Goal: Information Seeking & Learning: Learn about a topic

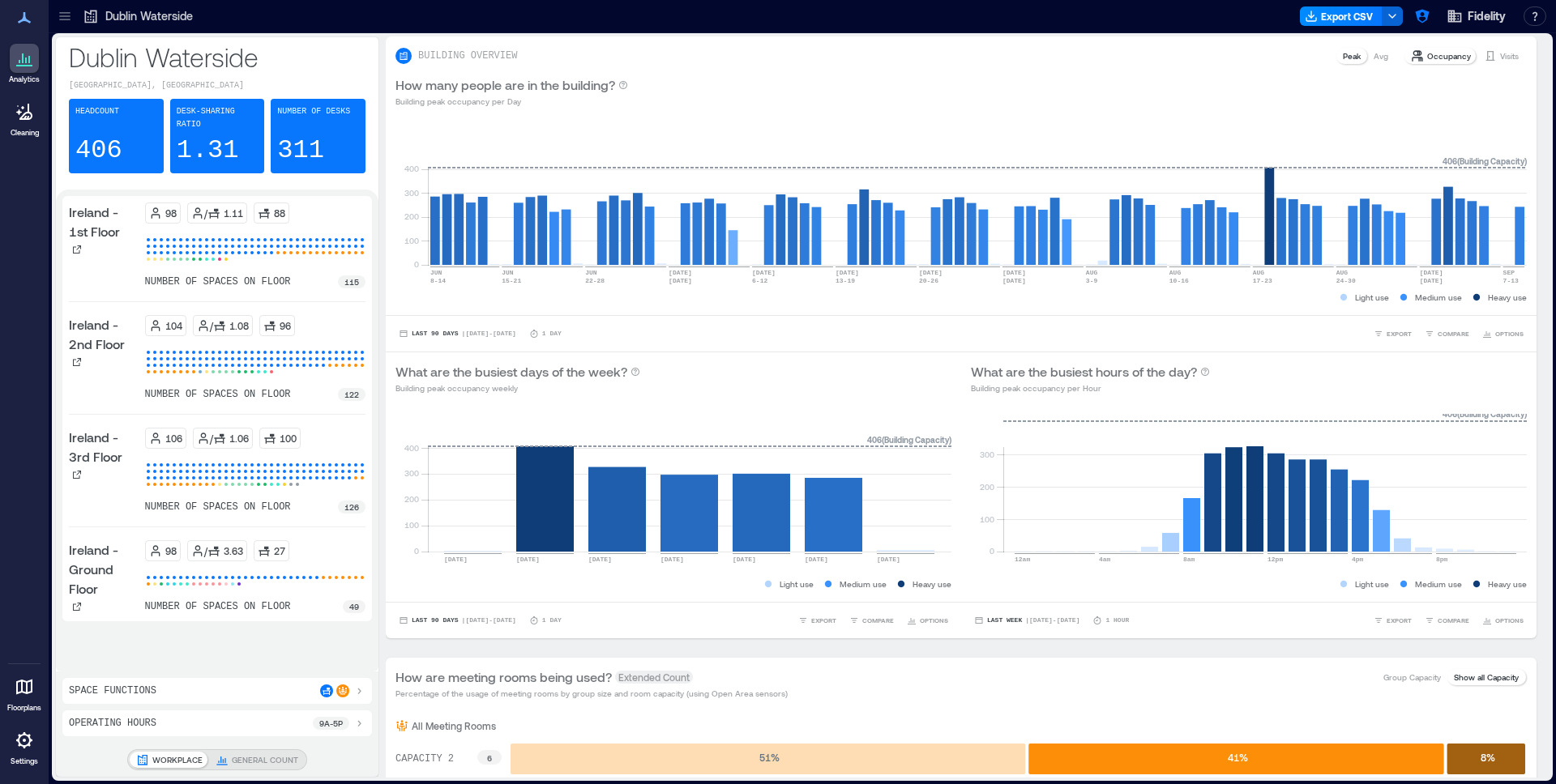
click at [60, 17] on icon at bounding box center [65, 16] width 16 height 16
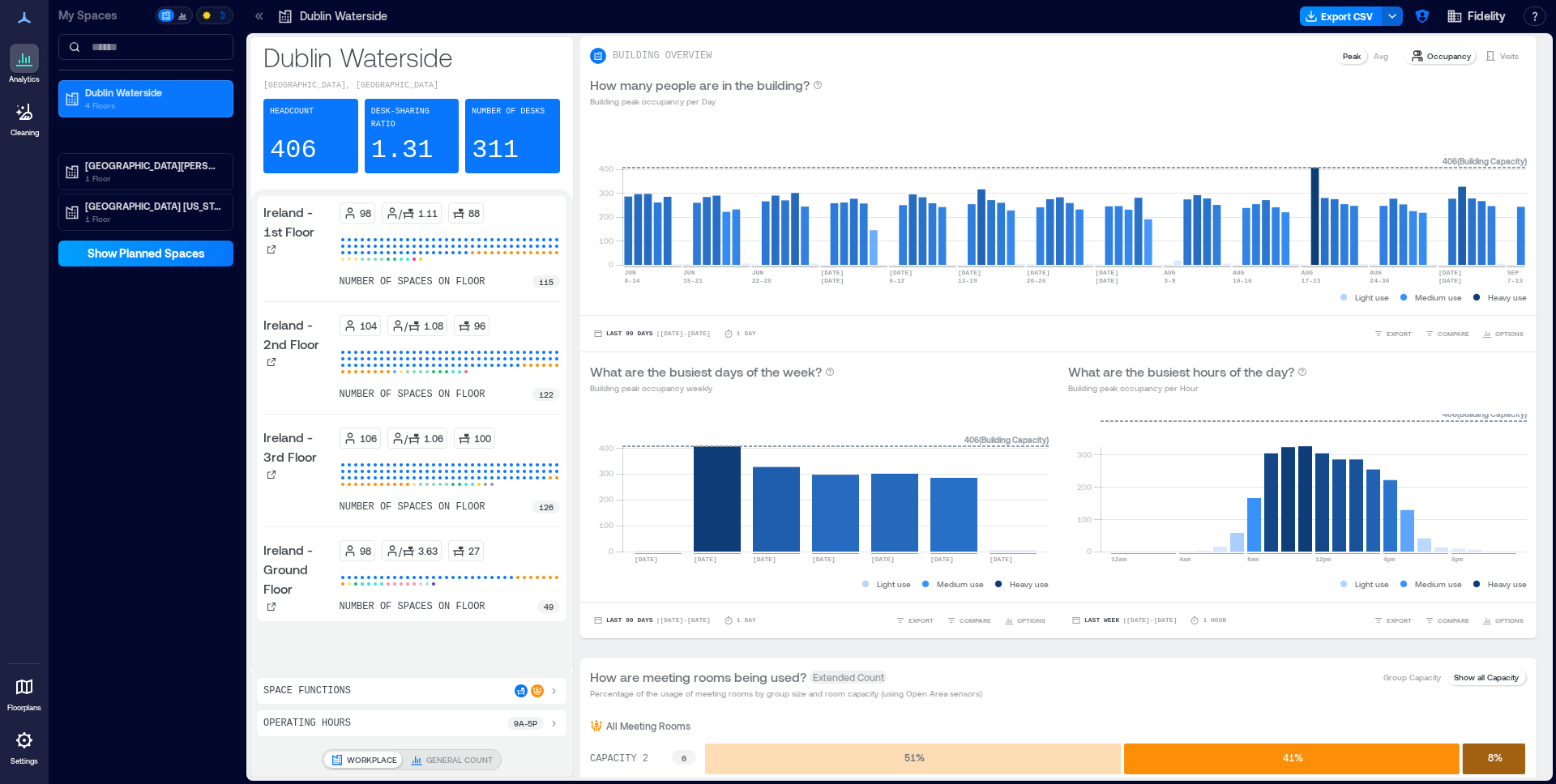
click at [154, 262] on button "Show Planned Spaces" at bounding box center [145, 254] width 175 height 26
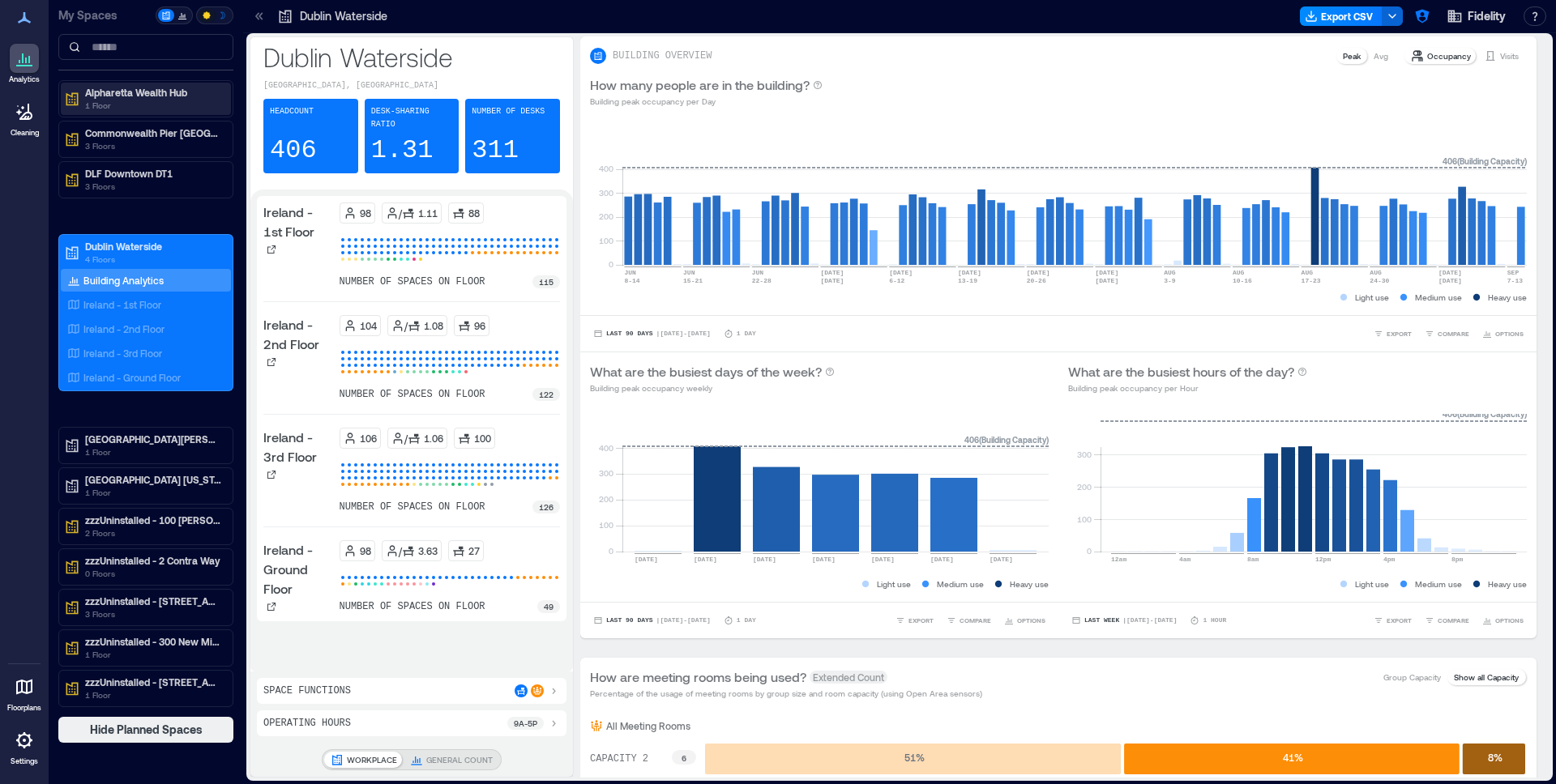
click at [137, 104] on p "1 Floor" at bounding box center [153, 106] width 136 height 13
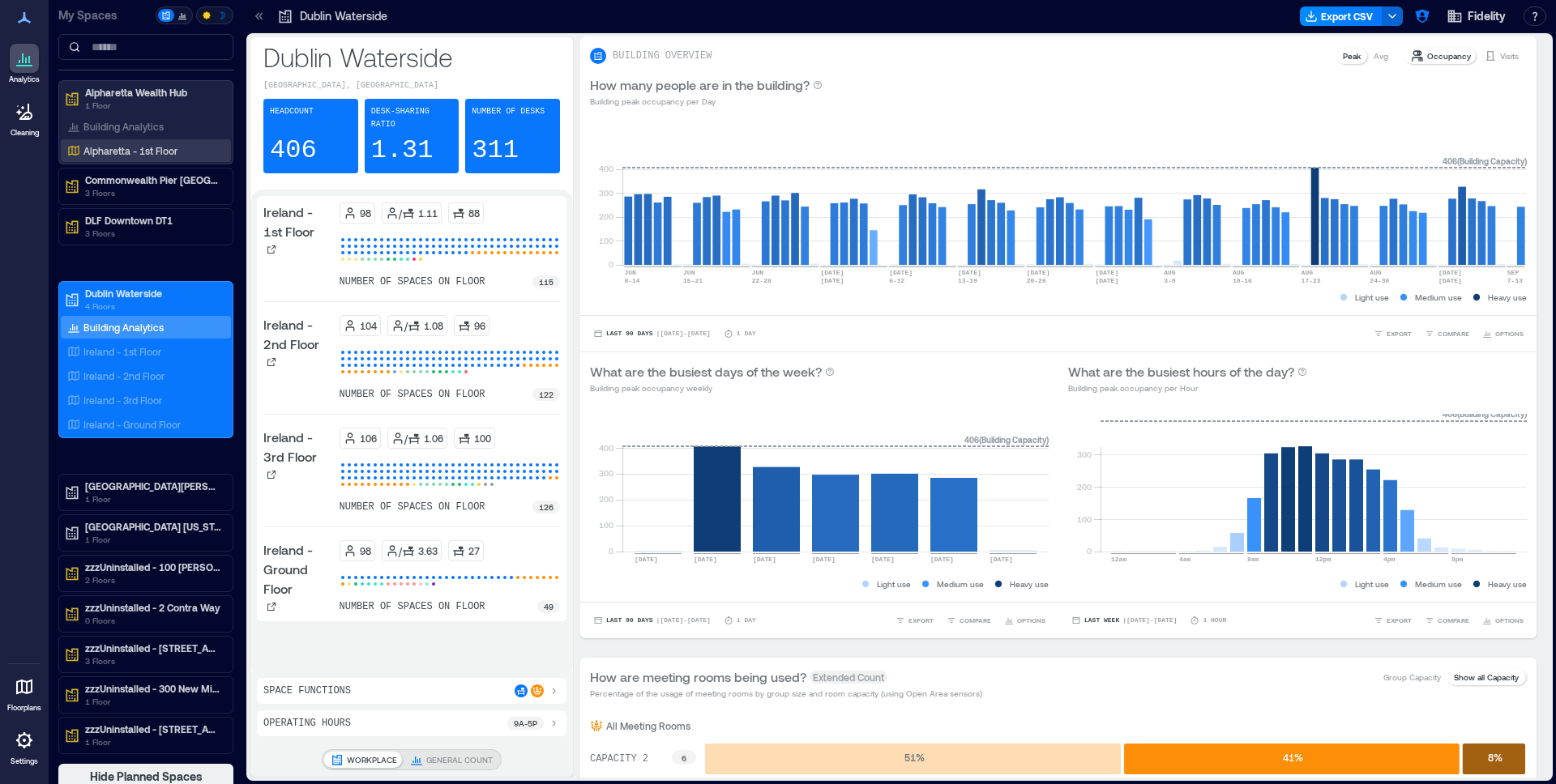
click at [131, 147] on p "Alpharetta - 1st Floor" at bounding box center [130, 151] width 94 height 13
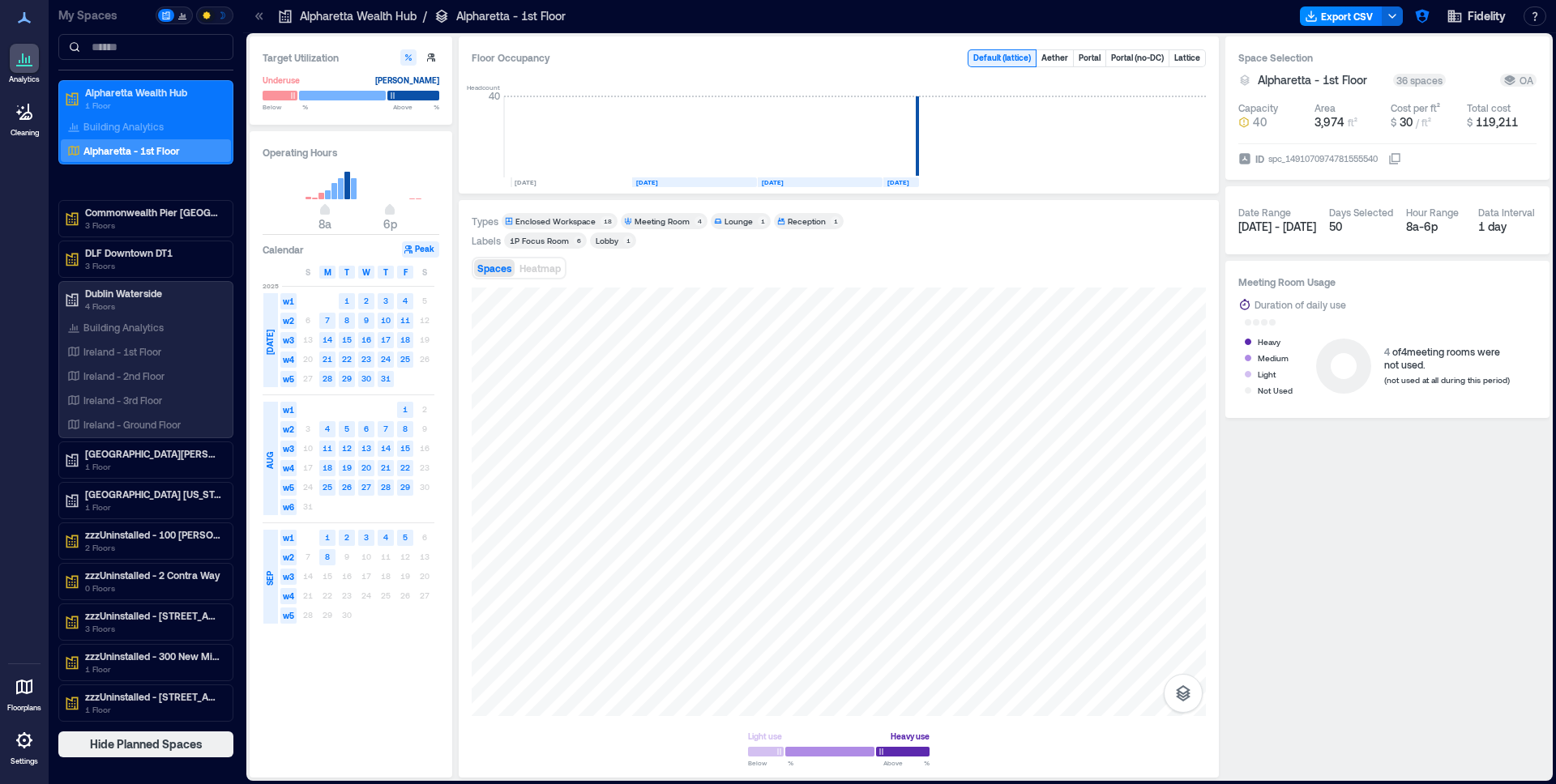
click at [23, 689] on icon at bounding box center [24, 687] width 20 height 20
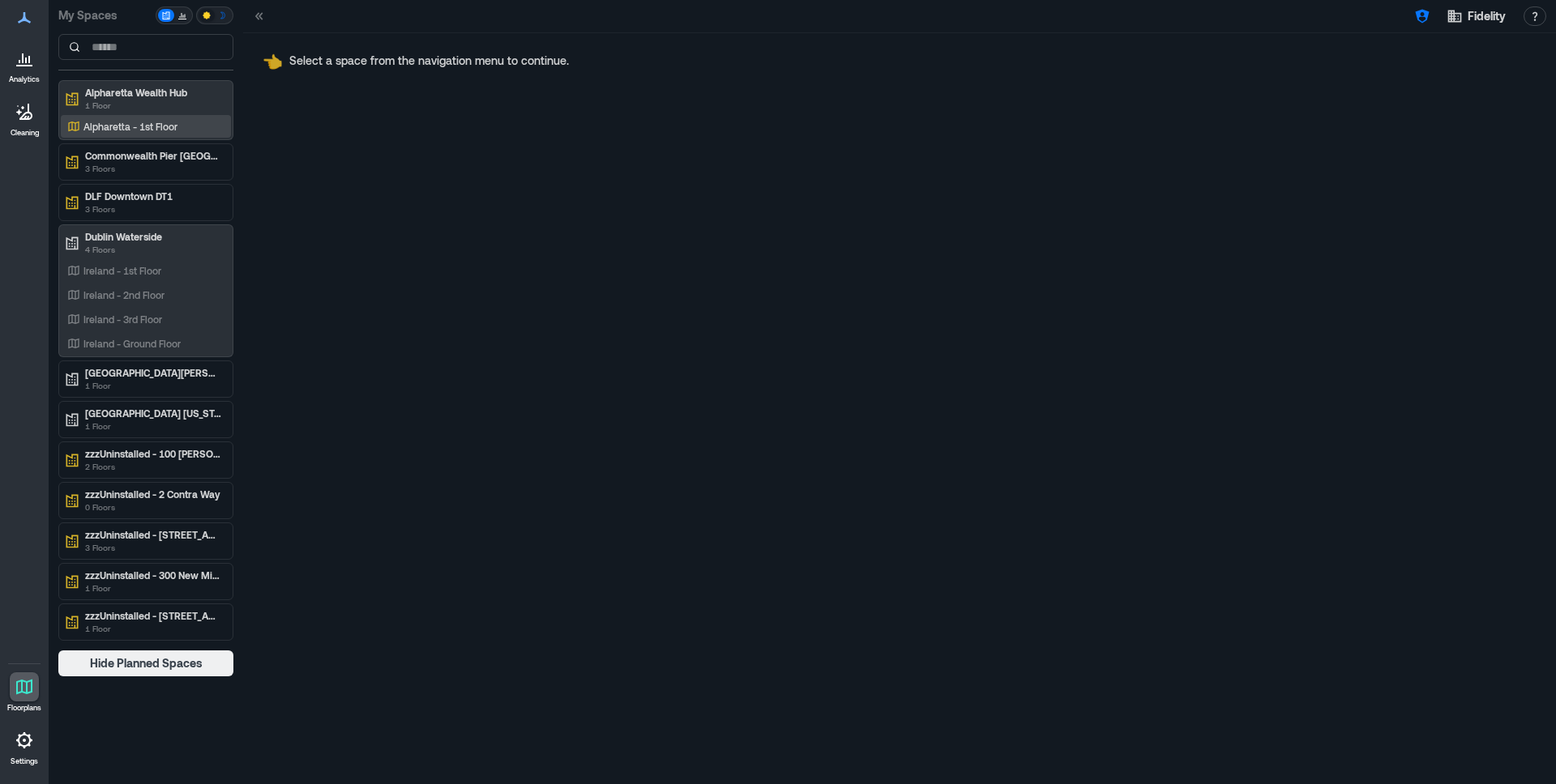
click at [153, 117] on div "Alpharetta - 1st Floor" at bounding box center [146, 126] width 170 height 22
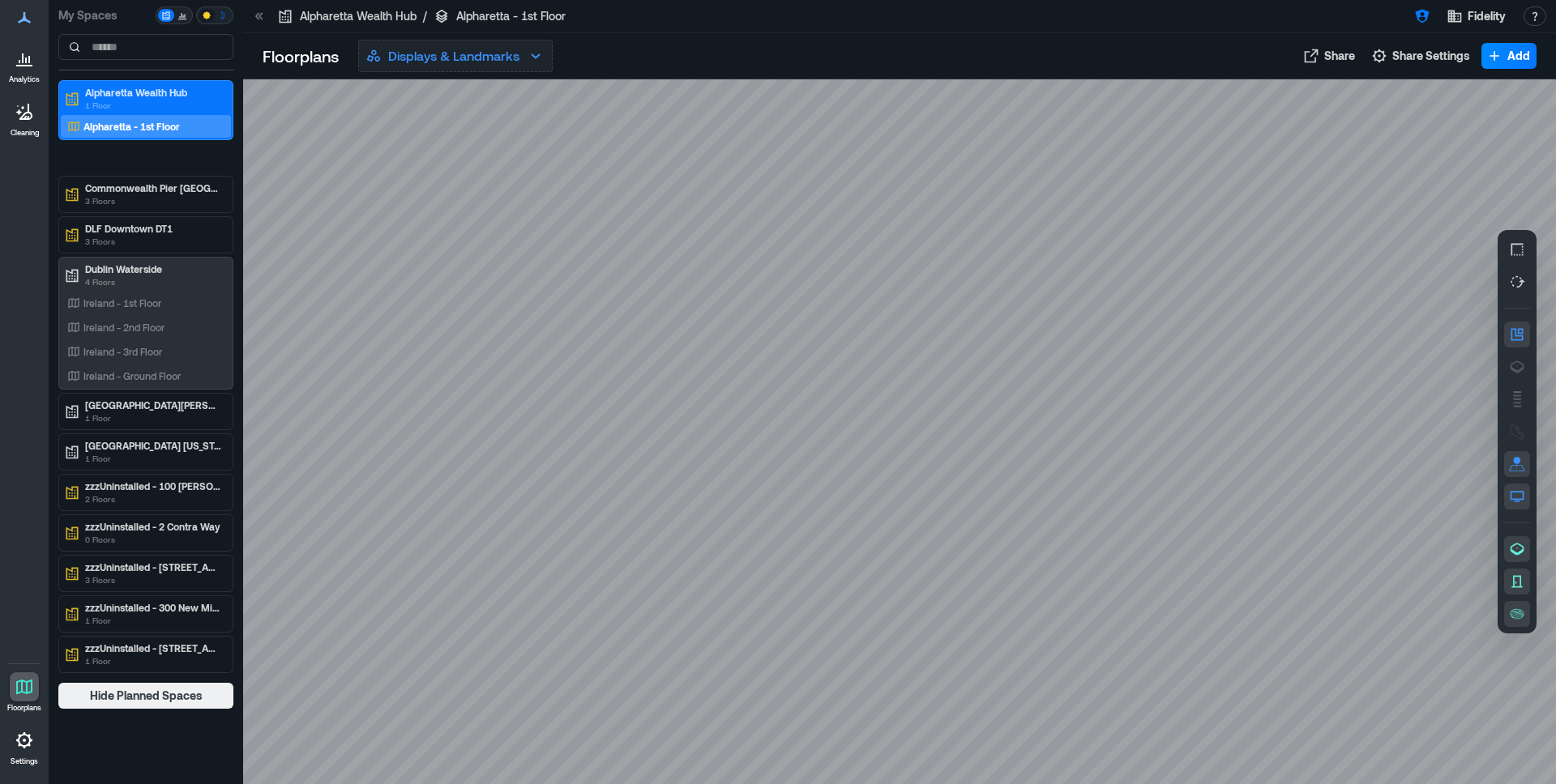
click at [477, 57] on p "Displays & Landmarks" at bounding box center [453, 55] width 131 height 20
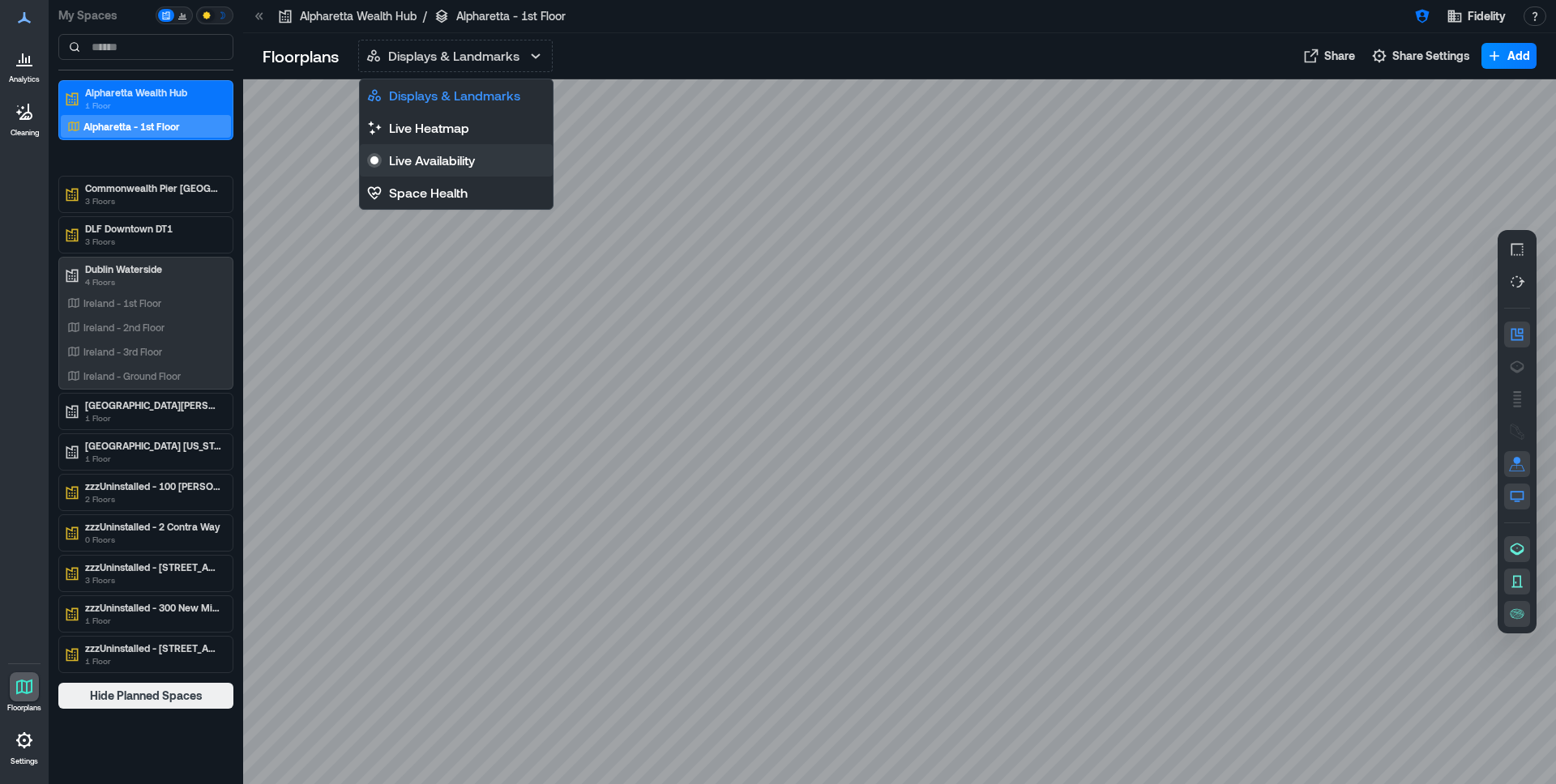
click at [460, 151] on p "Live Availability" at bounding box center [432, 160] width 86 height 20
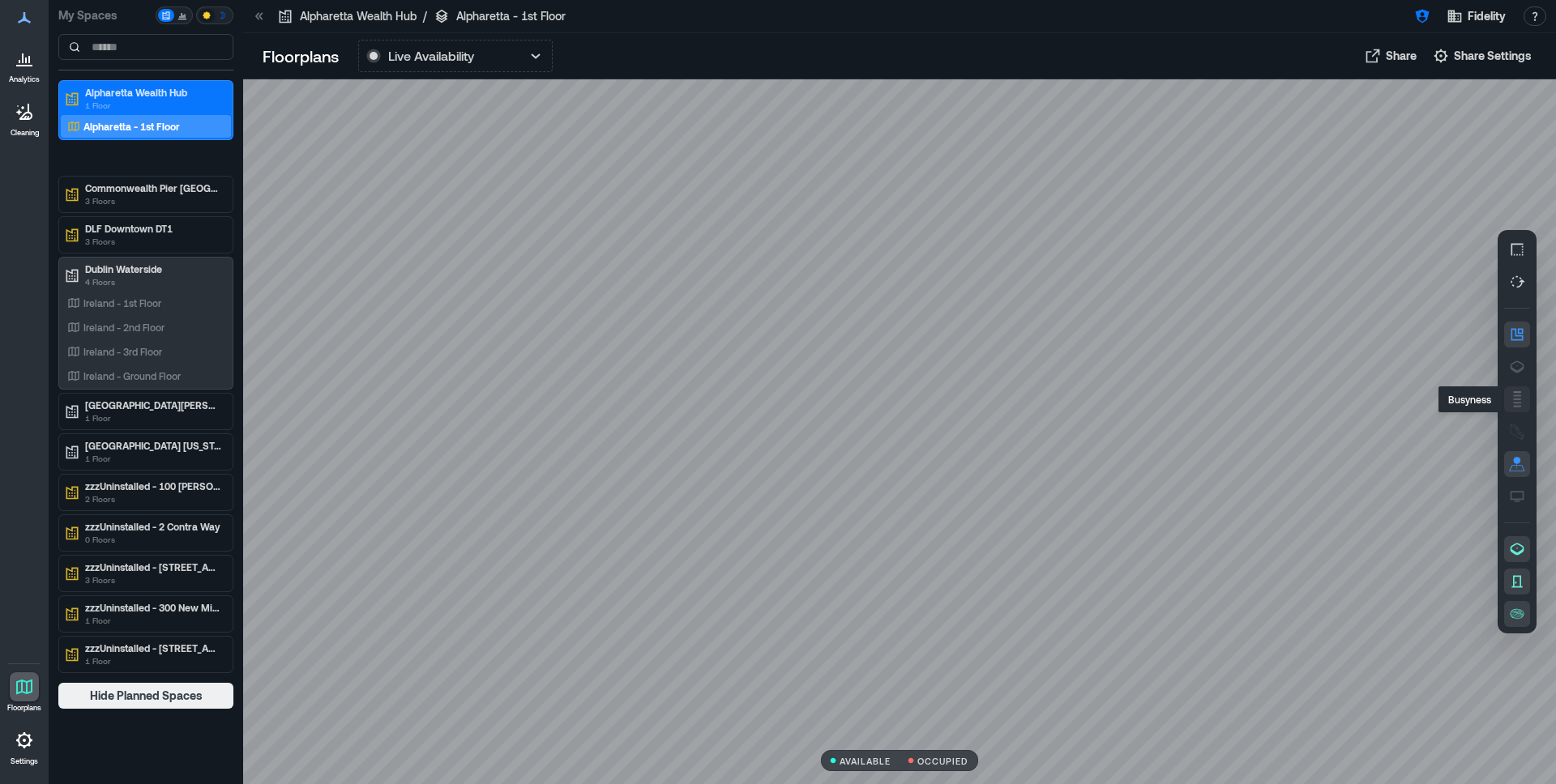
click at [1514, 389] on button "button" at bounding box center [1518, 400] width 26 height 26
click at [1512, 364] on icon "button" at bounding box center [1517, 366] width 16 height 16
click at [1514, 392] on rect "button" at bounding box center [1518, 392] width 7 height 2
click at [1514, 396] on rect "button" at bounding box center [1517, 395] width 8 height 2
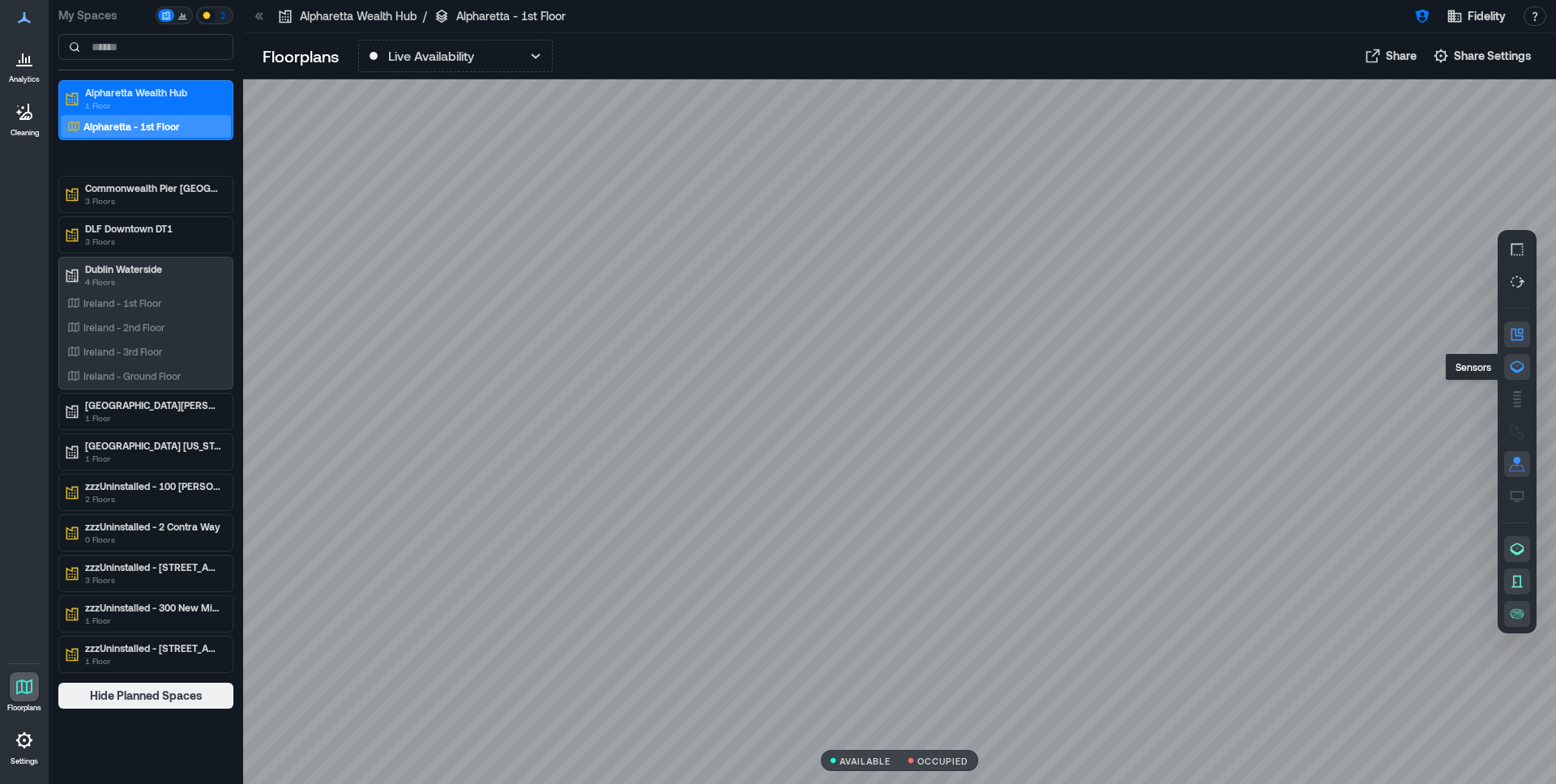
click at [1514, 369] on icon "button" at bounding box center [1518, 367] width 14 height 12
click at [538, 60] on icon "button" at bounding box center [535, 55] width 20 height 20
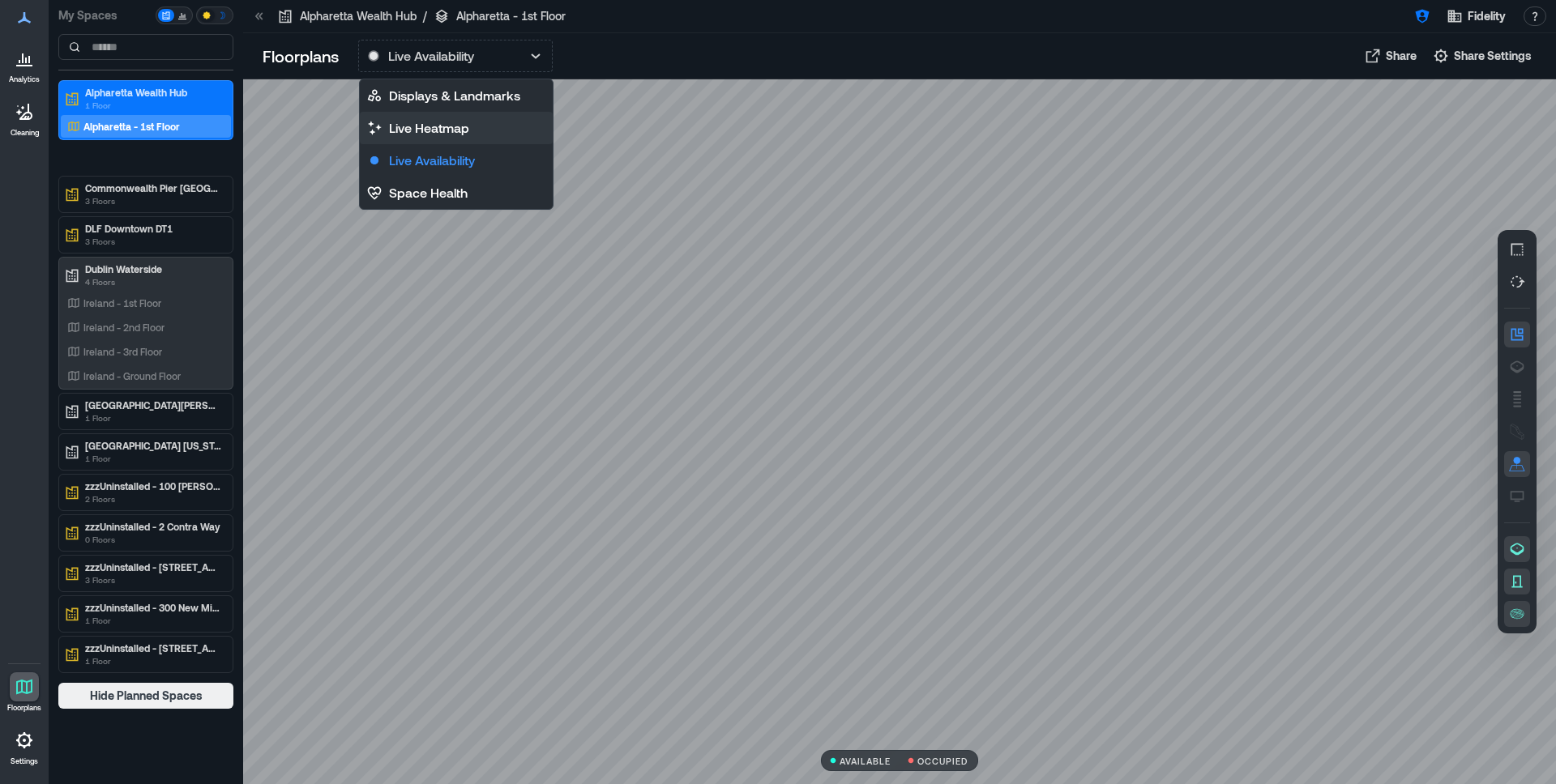
click at [482, 137] on button "Live Heatmap" at bounding box center [456, 127] width 193 height 33
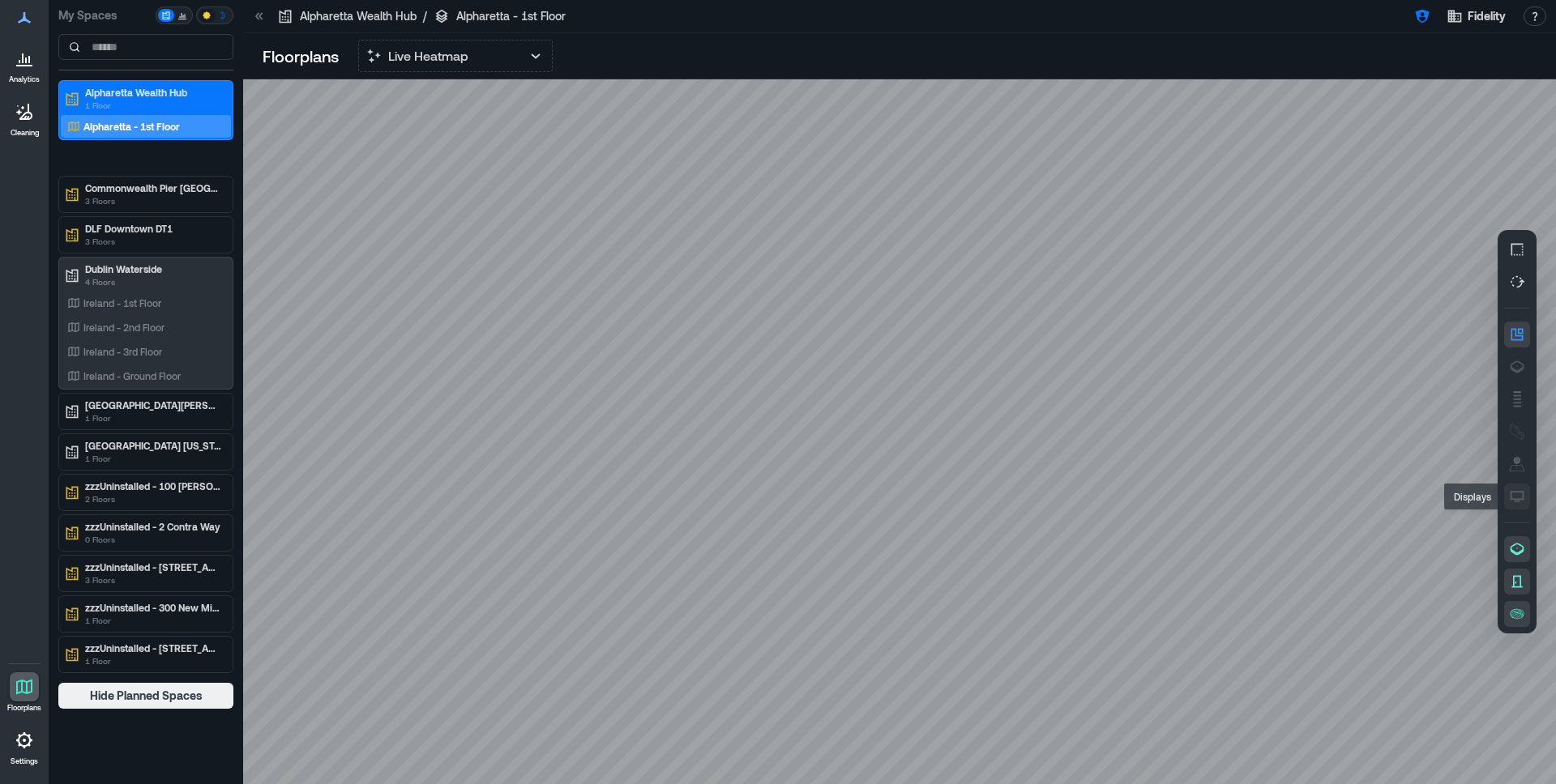
click at [1528, 490] on button "button" at bounding box center [1518, 496] width 26 height 26
click at [1524, 491] on icon "button" at bounding box center [1517, 496] width 16 height 16
click at [1517, 359] on icon "button" at bounding box center [1517, 366] width 16 height 16
click at [1517, 360] on icon "button" at bounding box center [1517, 366] width 16 height 16
click at [483, 69] on button "Live Heatmap" at bounding box center [455, 55] width 195 height 33
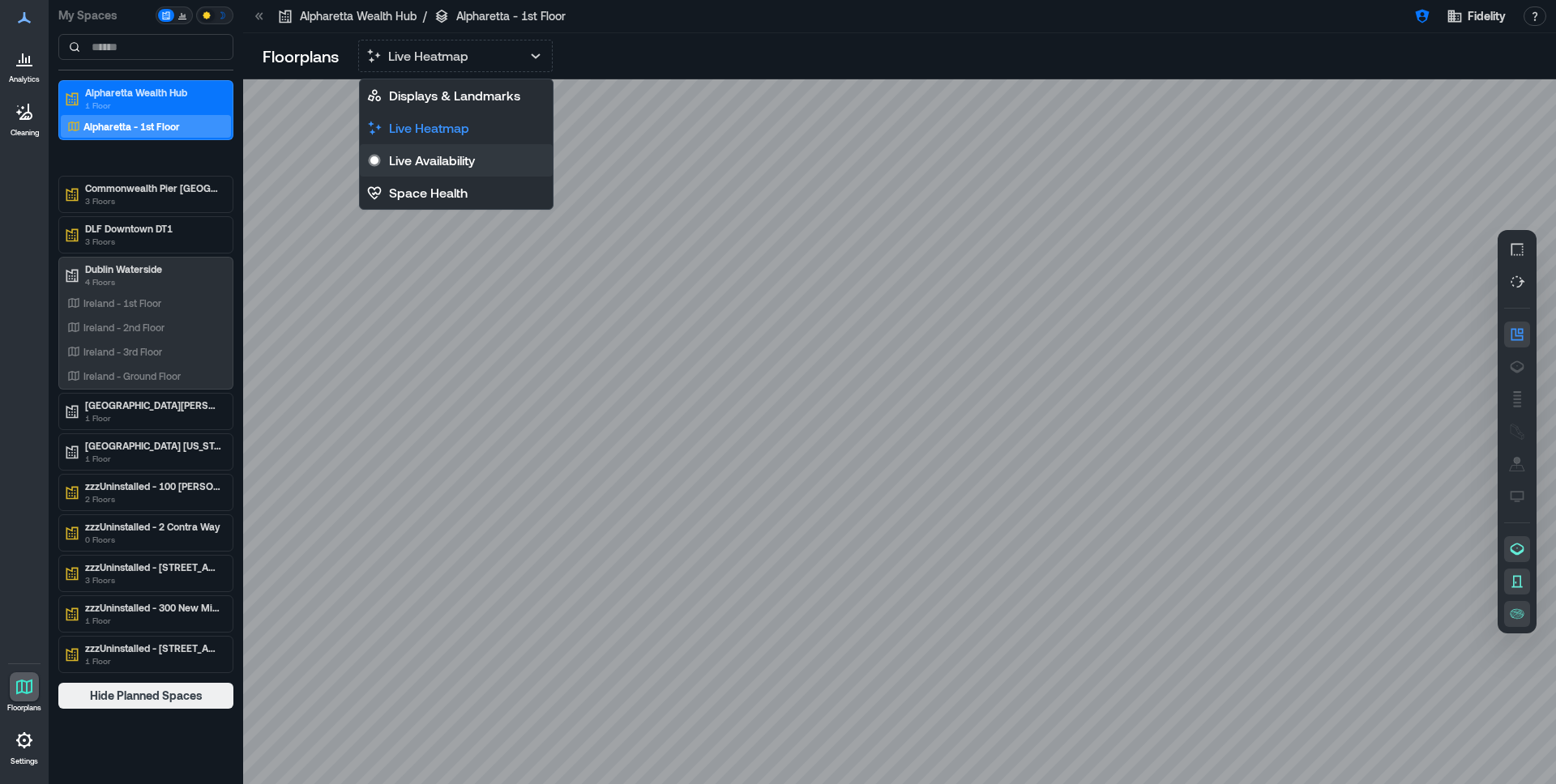
click at [440, 159] on p "Live Availability" at bounding box center [432, 160] width 86 height 20
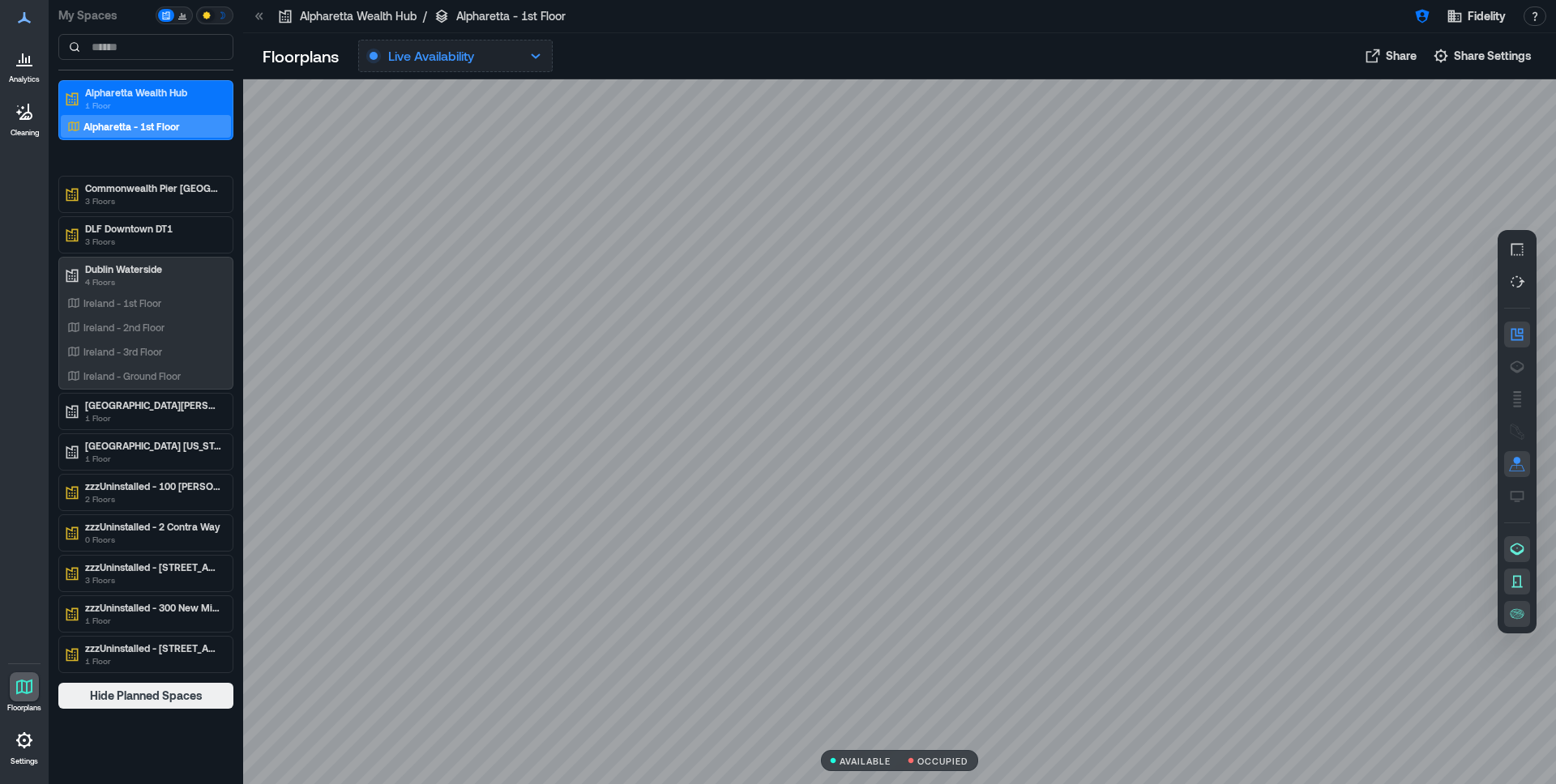
click at [520, 52] on button "Live Availability" at bounding box center [455, 55] width 195 height 33
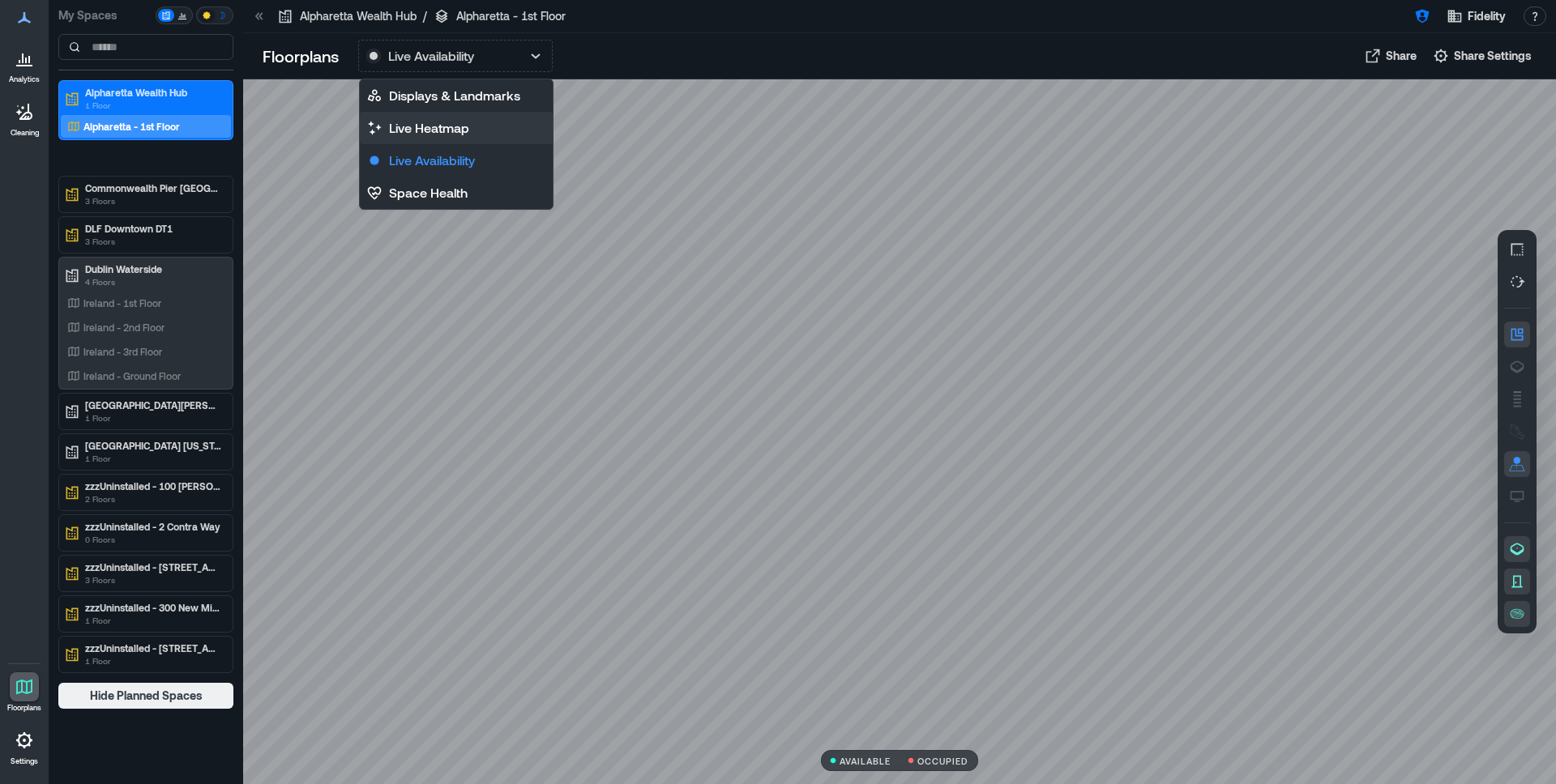
click at [447, 123] on p "Live Heatmap" at bounding box center [429, 127] width 81 height 20
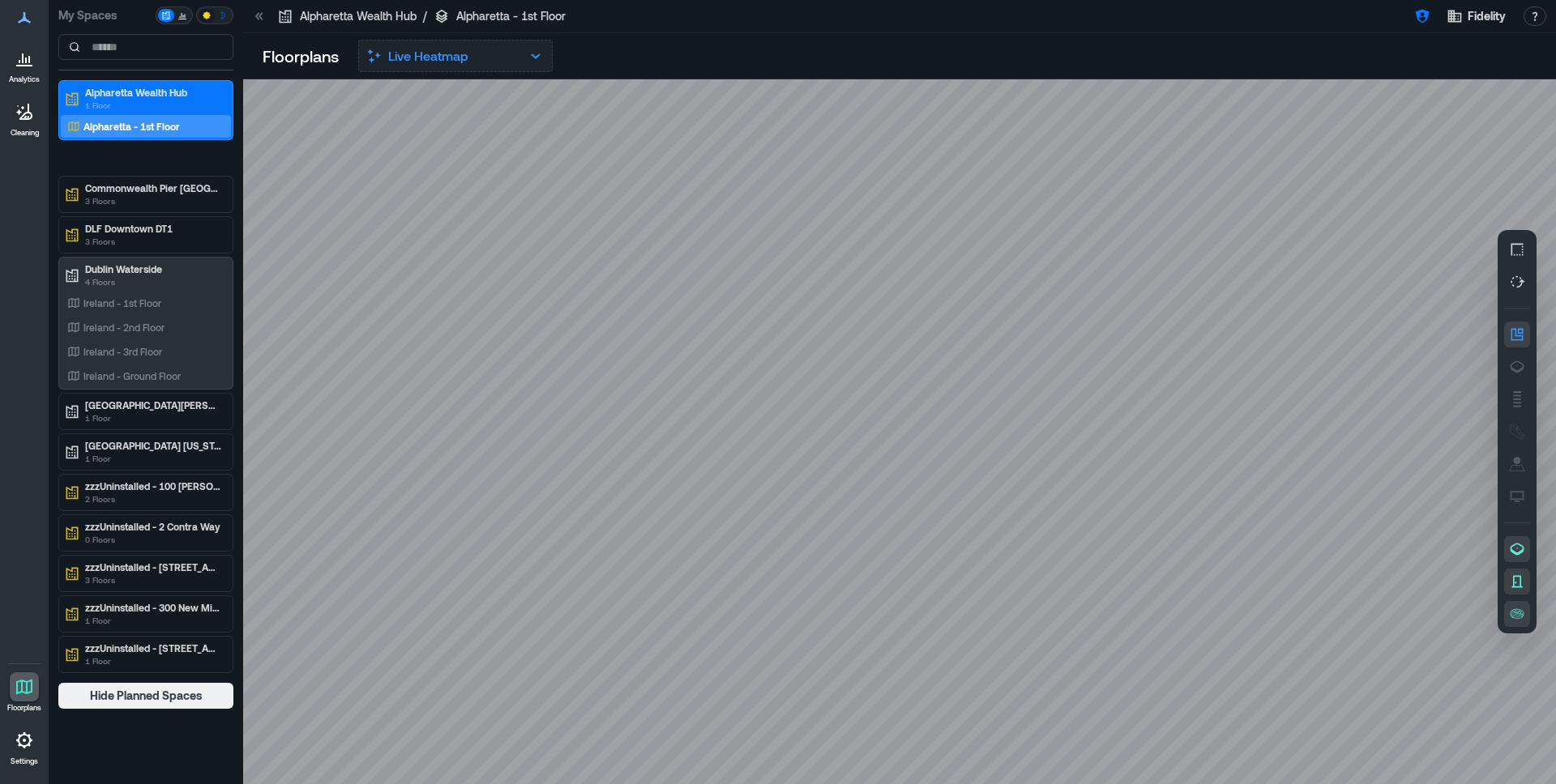
drag, startPoint x: 534, startPoint y: 54, endPoint x: 506, endPoint y: 67, distance: 30.9
click at [534, 55] on icon "button" at bounding box center [535, 55] width 20 height 20
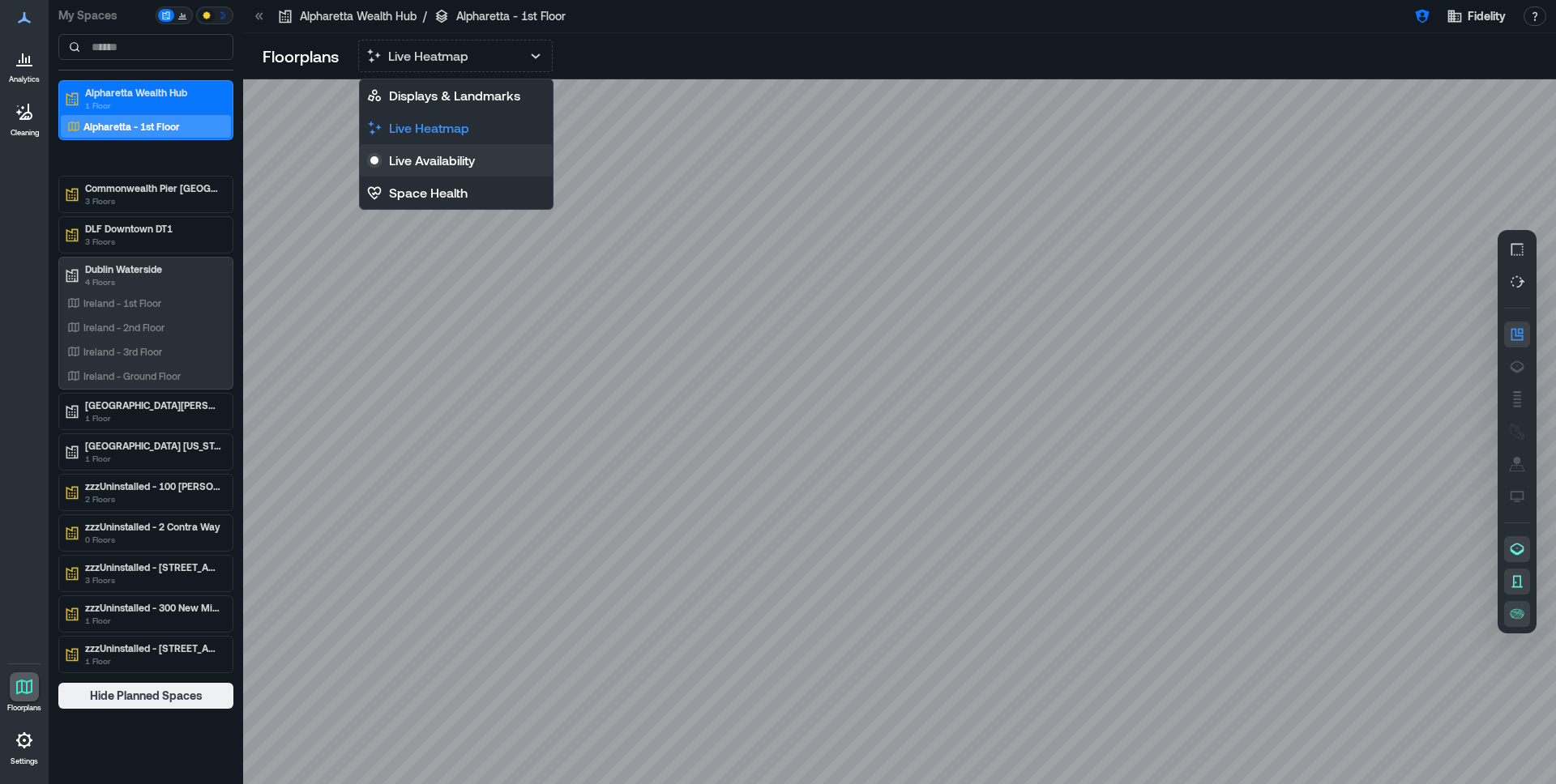
click at [434, 153] on p "Live Availability" at bounding box center [432, 160] width 86 height 20
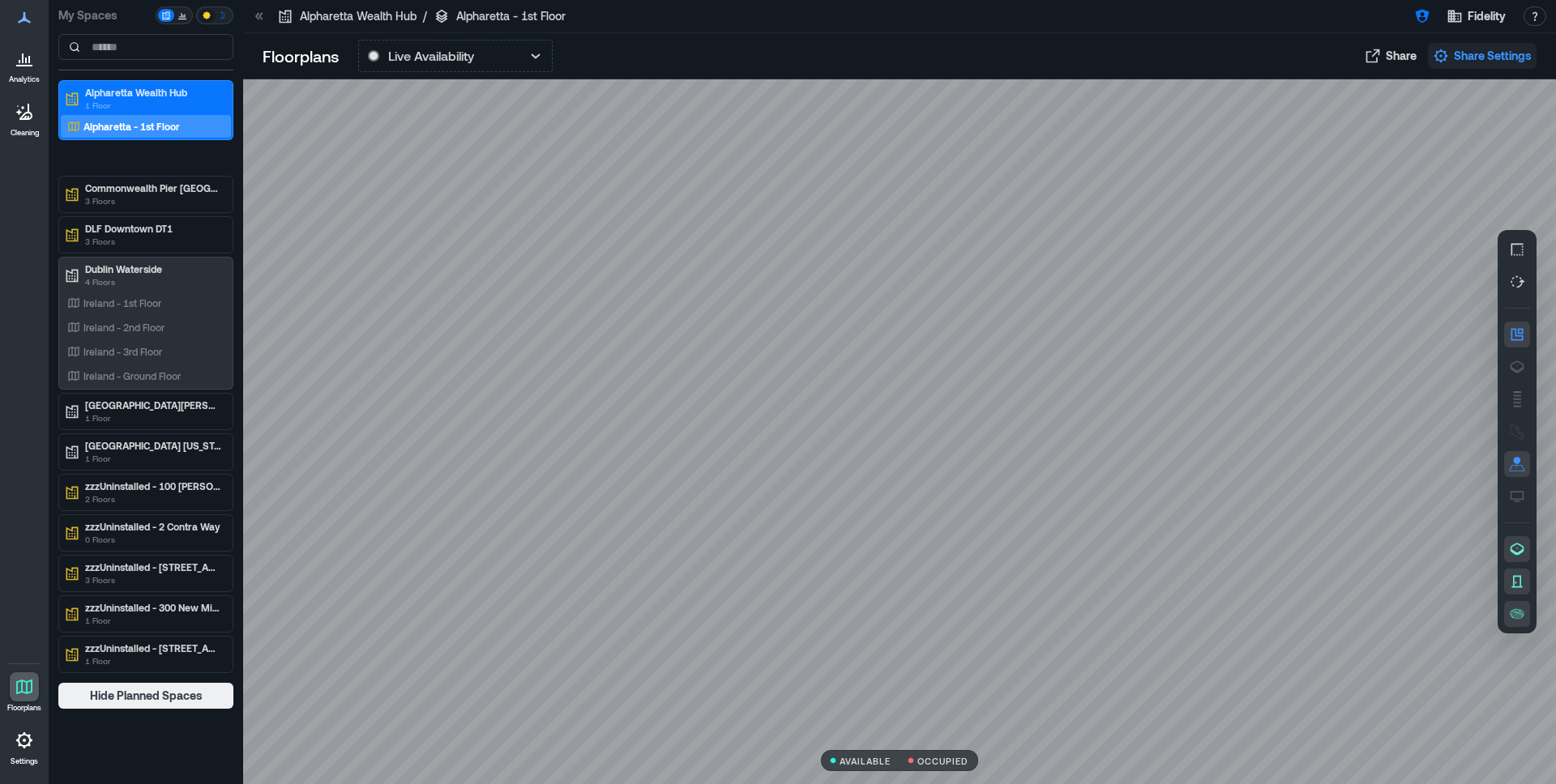
click at [1511, 60] on span "Share Settings" at bounding box center [1492, 55] width 78 height 16
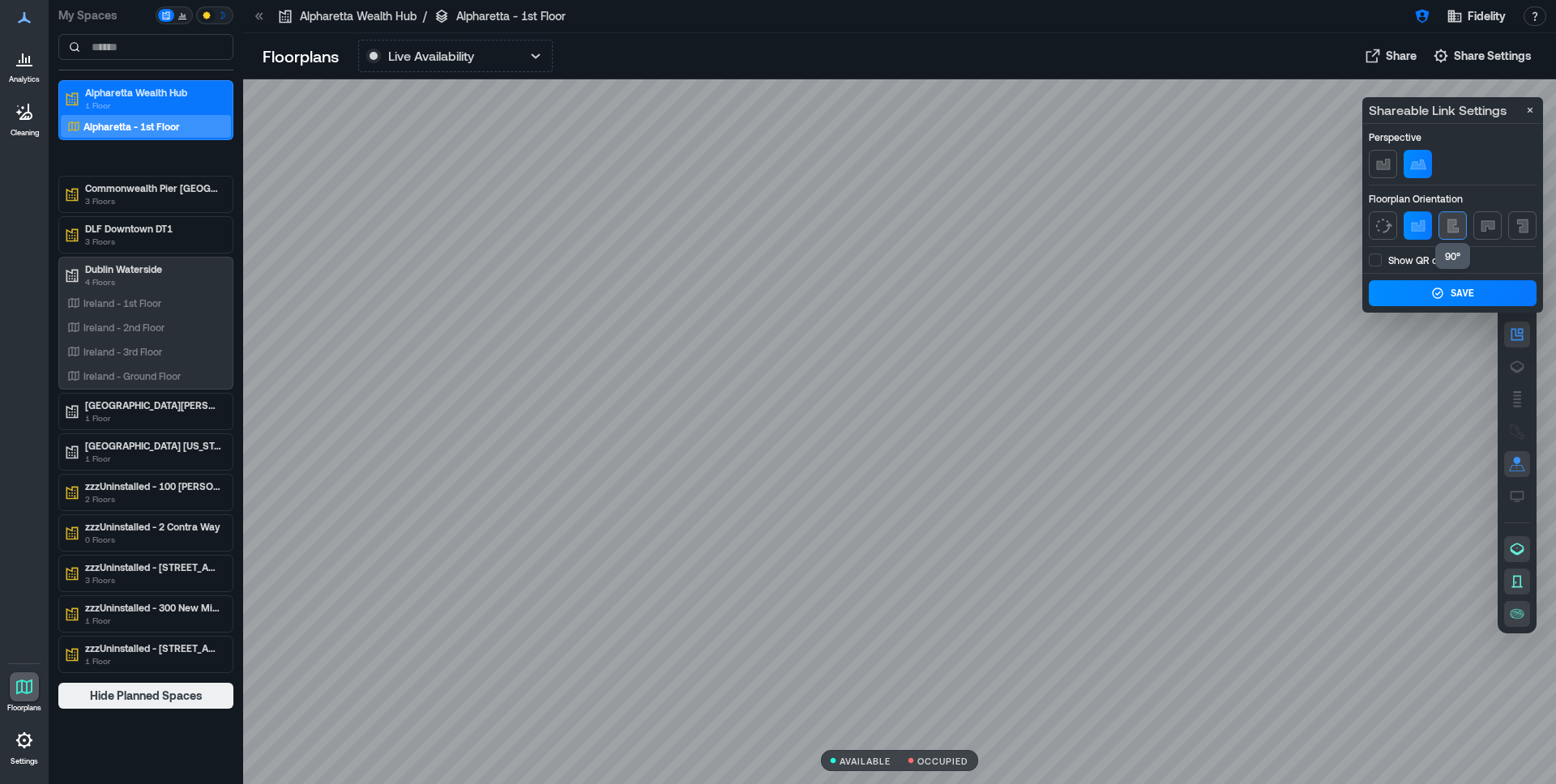
click at [1445, 228] on icon "button" at bounding box center [1453, 226] width 20 height 20
click at [1426, 227] on icon "button" at bounding box center [1418, 226] width 20 height 20
click at [1385, 164] on icon "button" at bounding box center [1383, 164] width 13 height 10
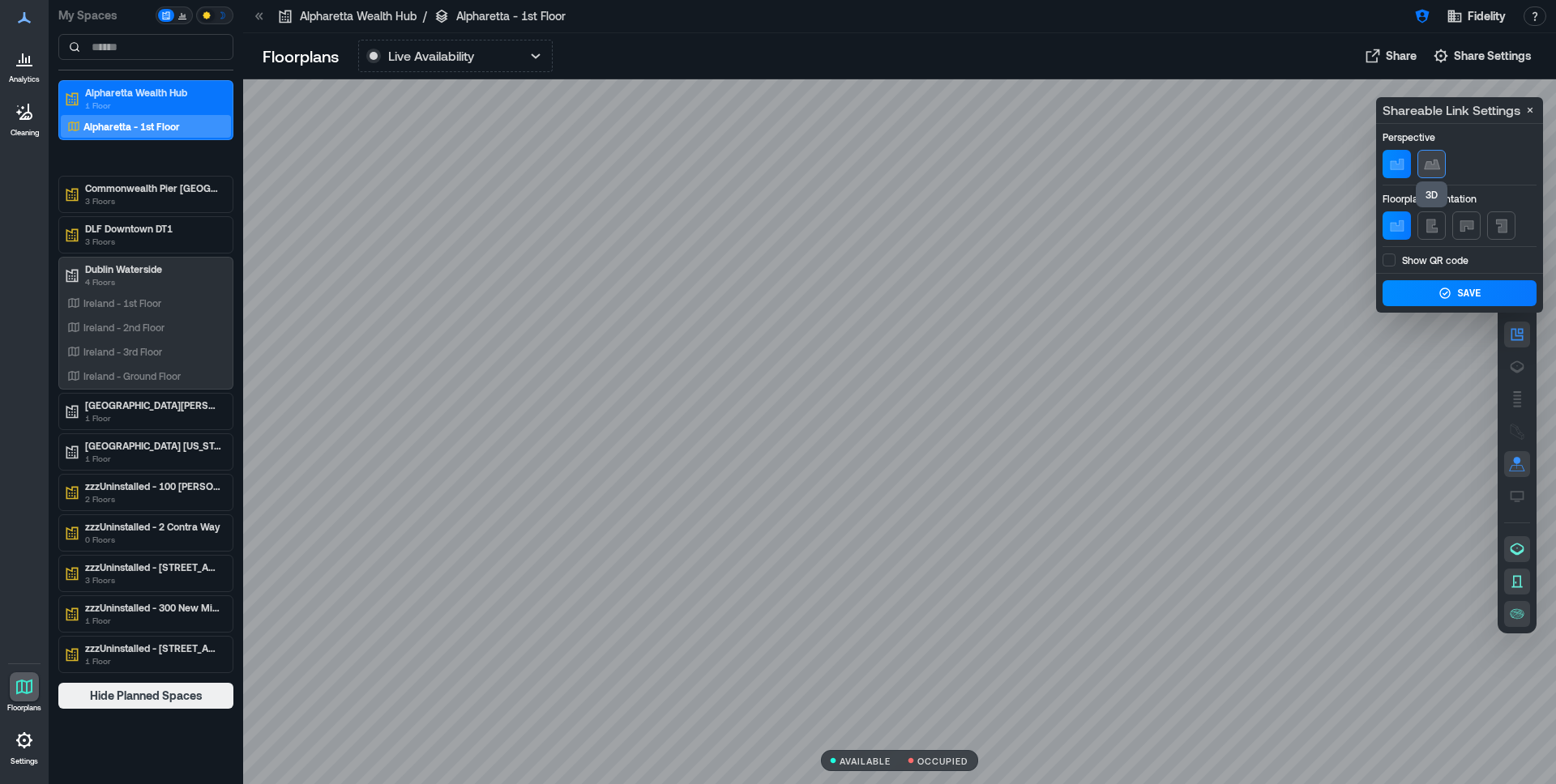
click at [1422, 165] on icon "button" at bounding box center [1431, 164] width 20 height 20
click at [1384, 164] on icon "button" at bounding box center [1383, 164] width 13 height 10
click at [1447, 57] on icon "button" at bounding box center [1440, 55] width 16 height 16
drag, startPoint x: 1210, startPoint y: 83, endPoint x: 1193, endPoint y: 83, distance: 17.0
click at [1209, 83] on div at bounding box center [899, 432] width 1312 height 705
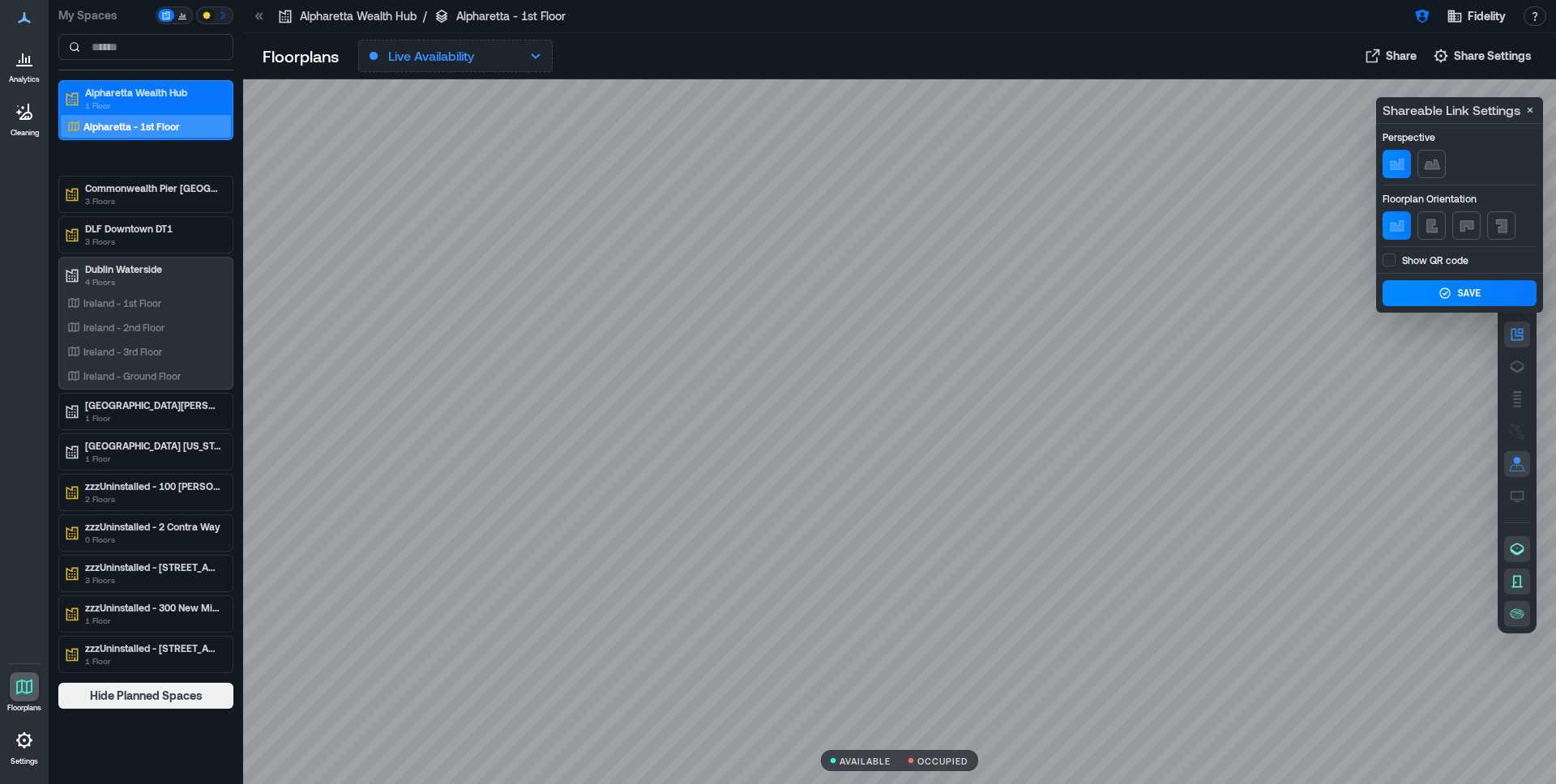
click at [544, 63] on icon "button" at bounding box center [535, 55] width 20 height 20
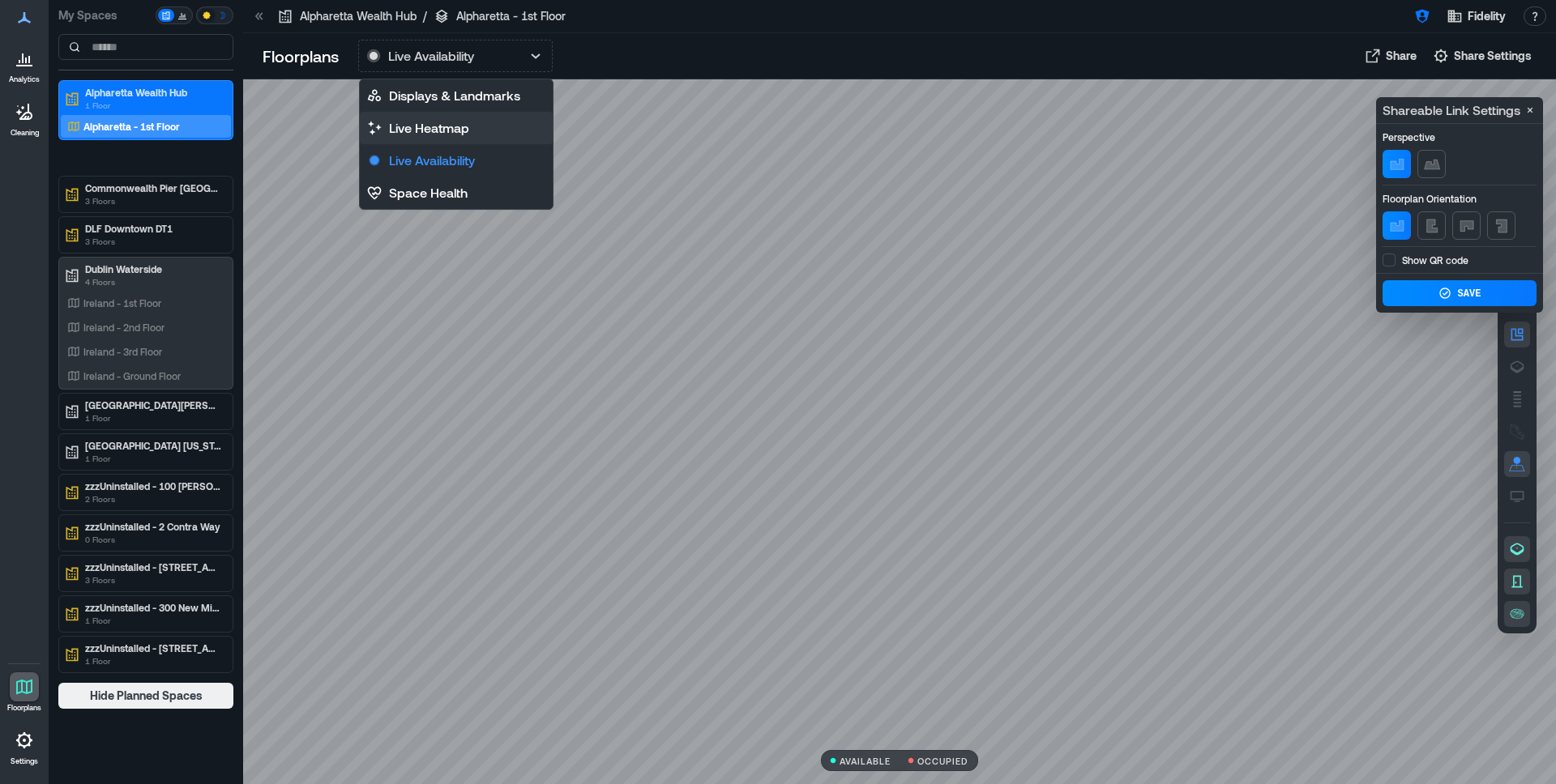
click at [480, 130] on button "Live Heatmap" at bounding box center [456, 127] width 193 height 33
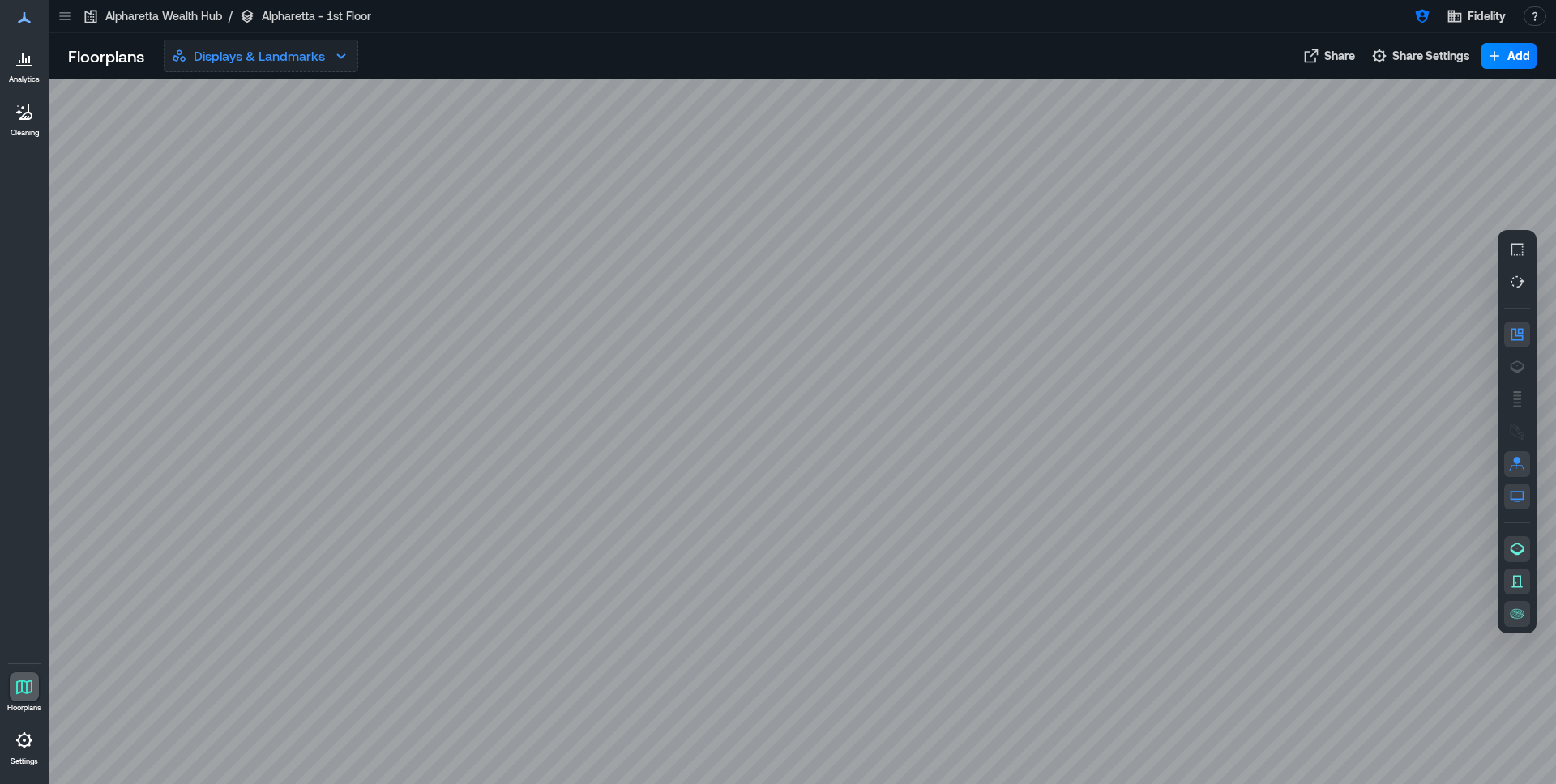
click at [318, 56] on p "Displays & Landmarks" at bounding box center [259, 55] width 131 height 20
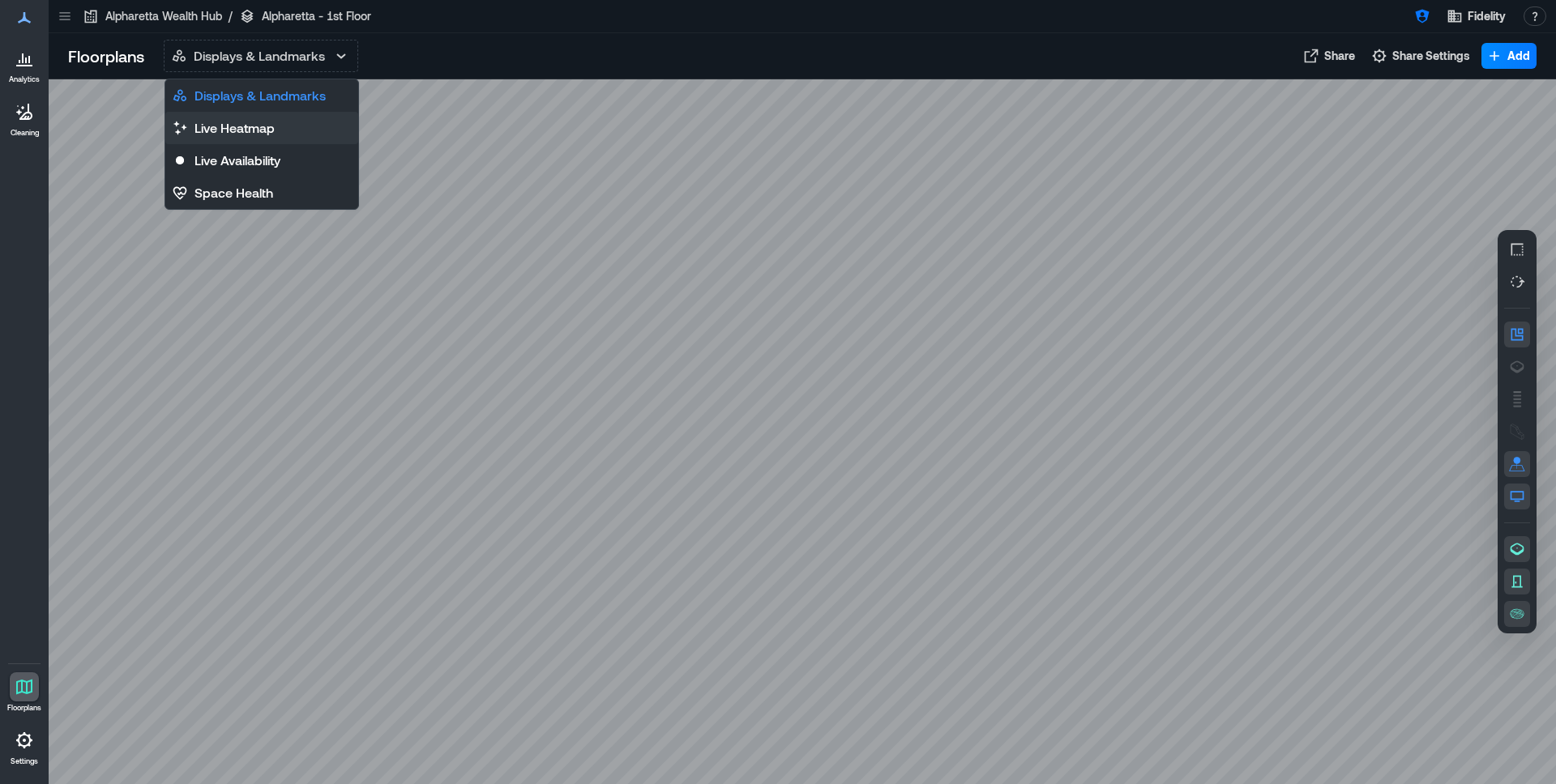
click at [261, 124] on p "Live Heatmap" at bounding box center [235, 127] width 81 height 20
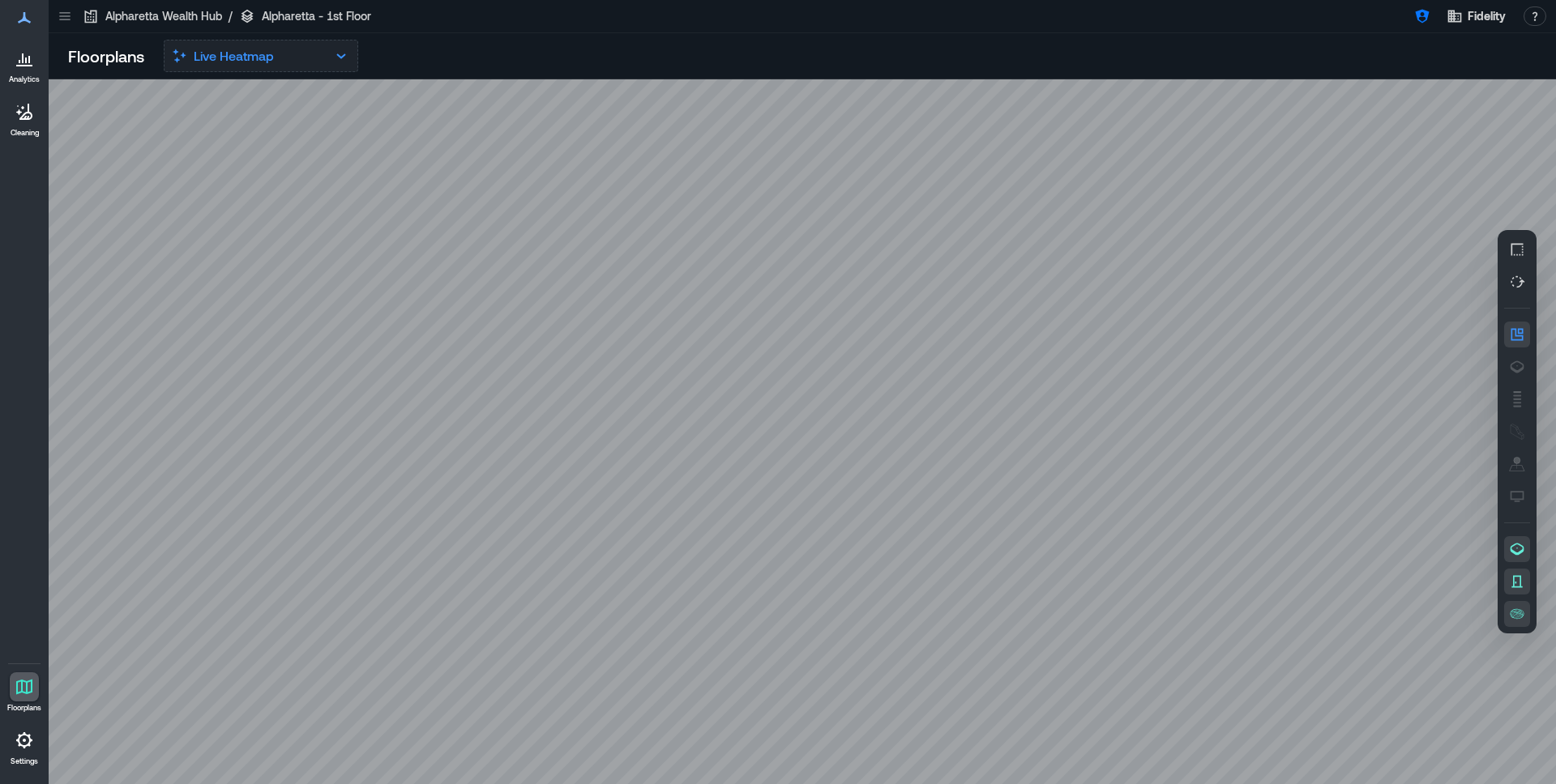
click at [334, 65] on icon "button" at bounding box center [341, 55] width 20 height 20
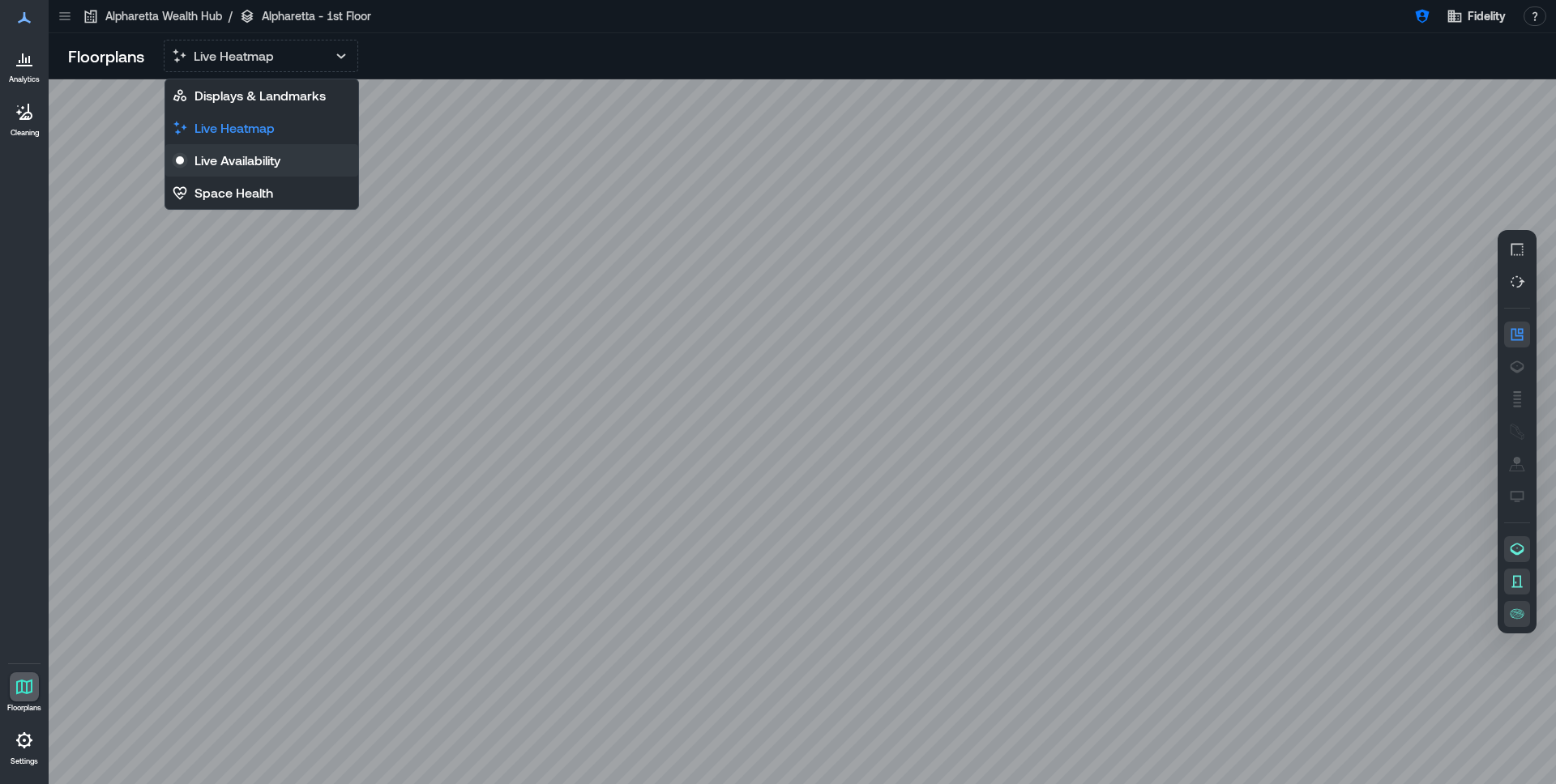
click at [248, 158] on p "Live Availability" at bounding box center [238, 160] width 86 height 20
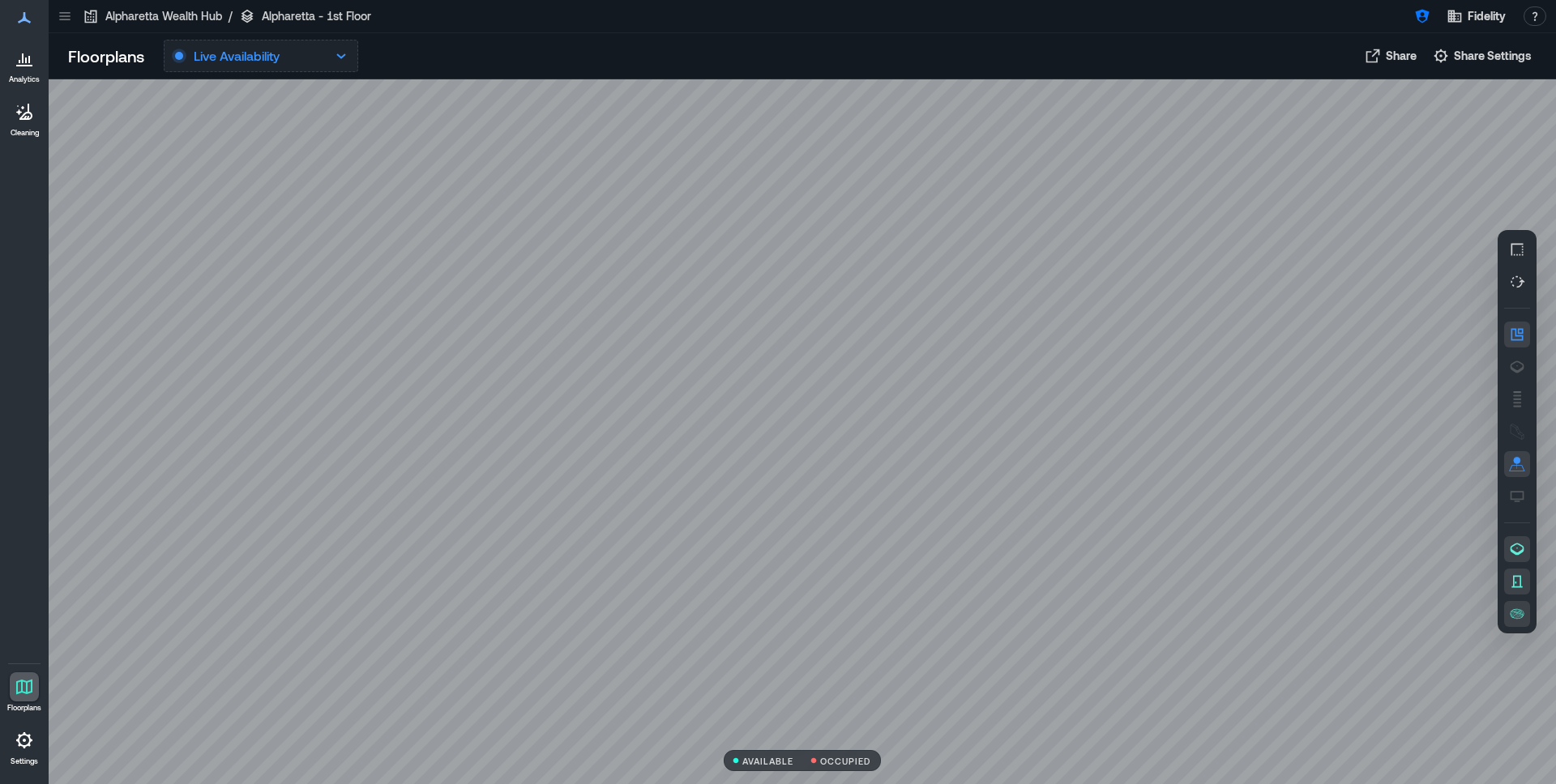
click at [337, 52] on icon "button" at bounding box center [341, 55] width 20 height 20
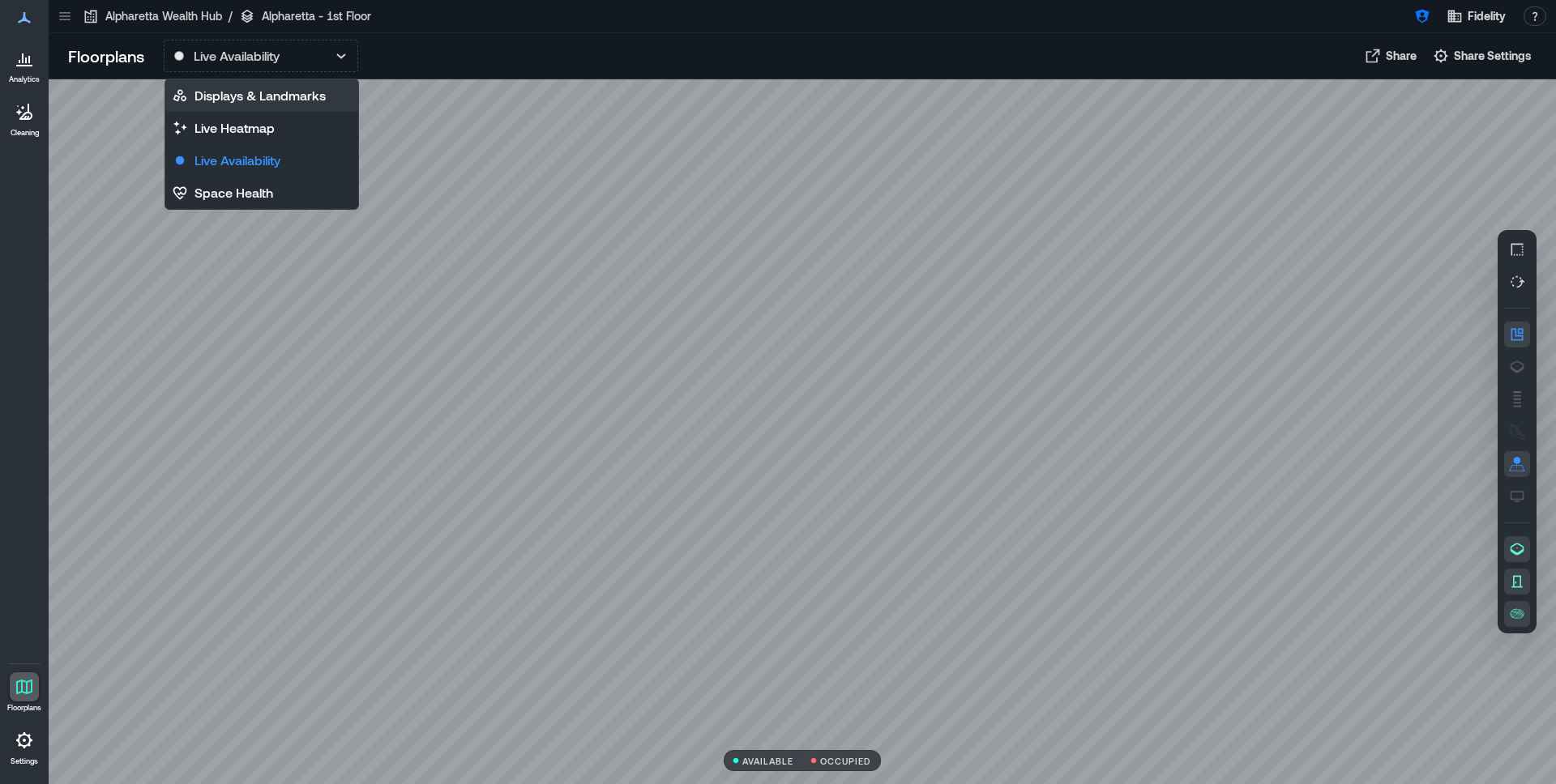
click at [285, 96] on p "Displays & Landmarks" at bounding box center [260, 96] width 131 height 20
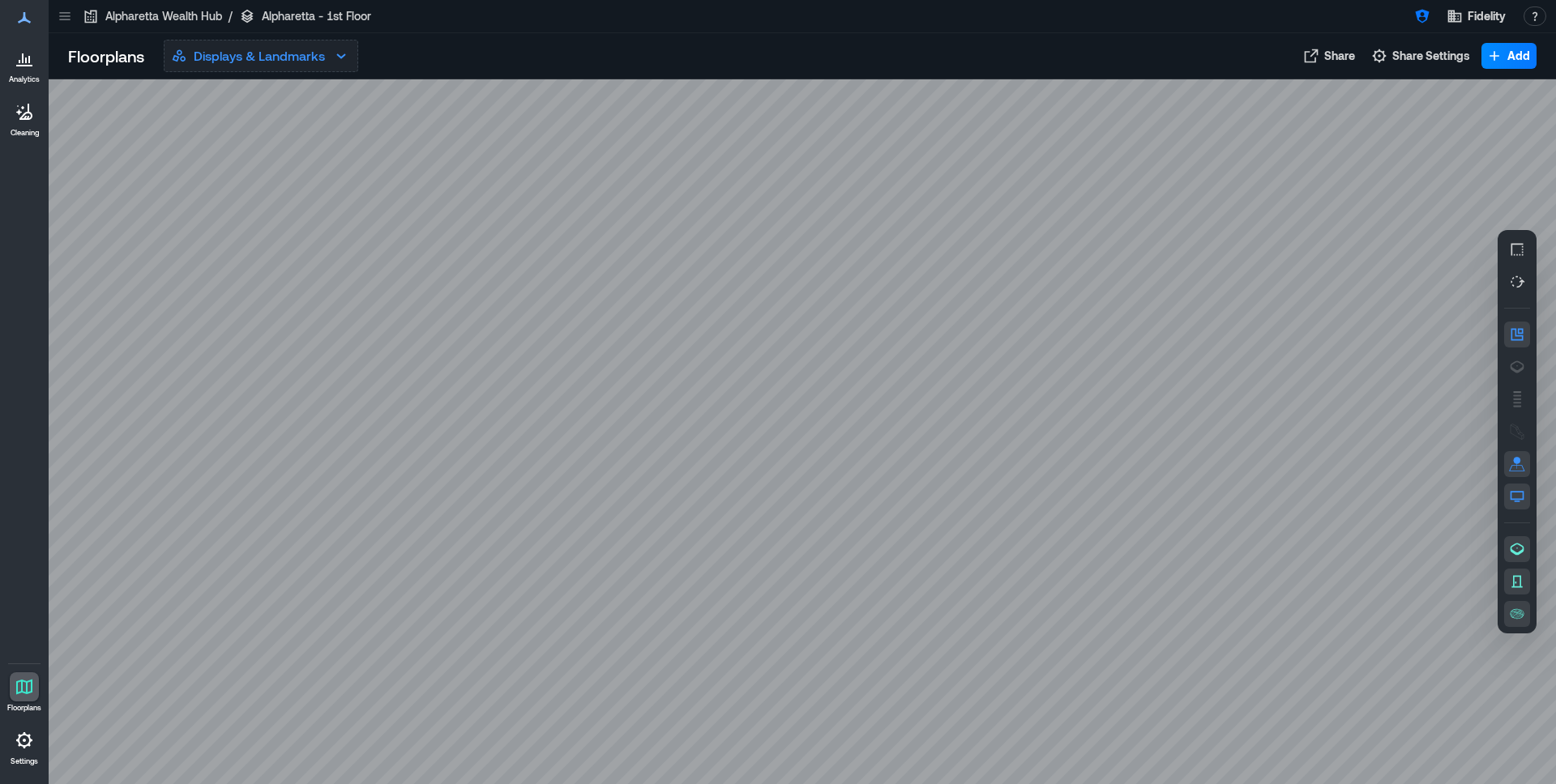
click at [355, 53] on button "Displays & Landmarks" at bounding box center [261, 55] width 195 height 33
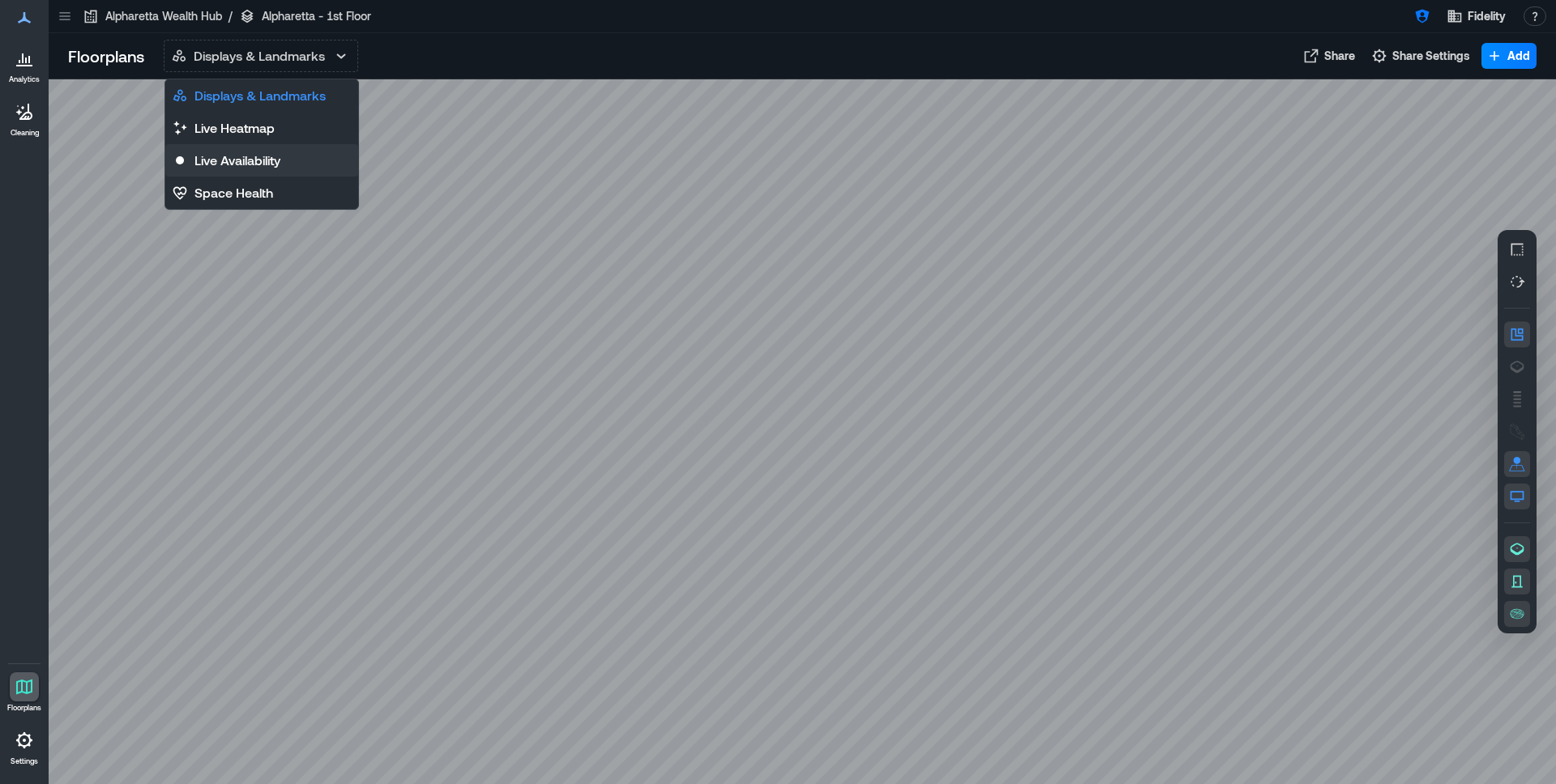
click at [246, 164] on p "Live Availability" at bounding box center [238, 160] width 86 height 20
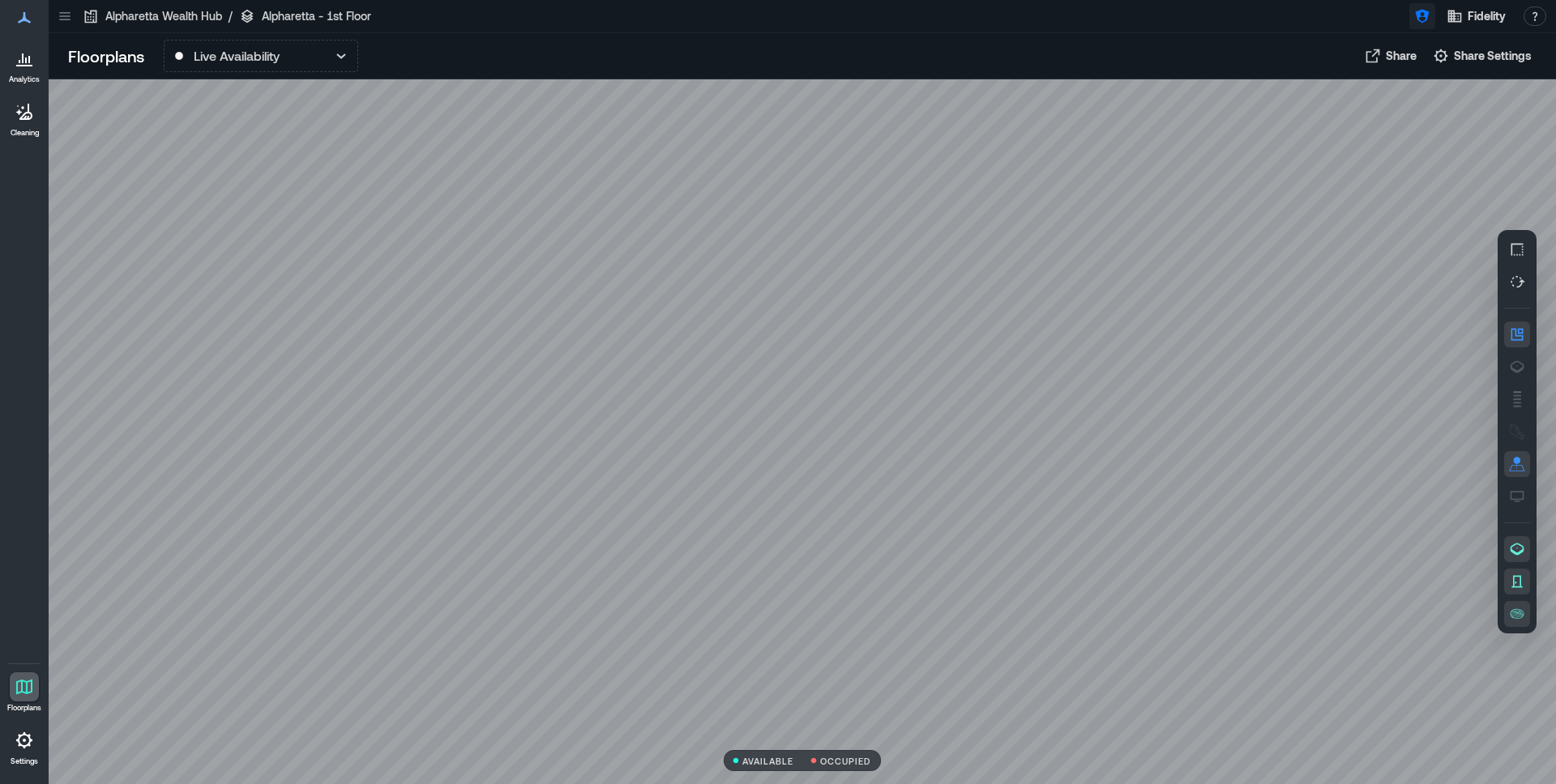
click at [1415, 16] on icon "button" at bounding box center [1422, 16] width 16 height 16
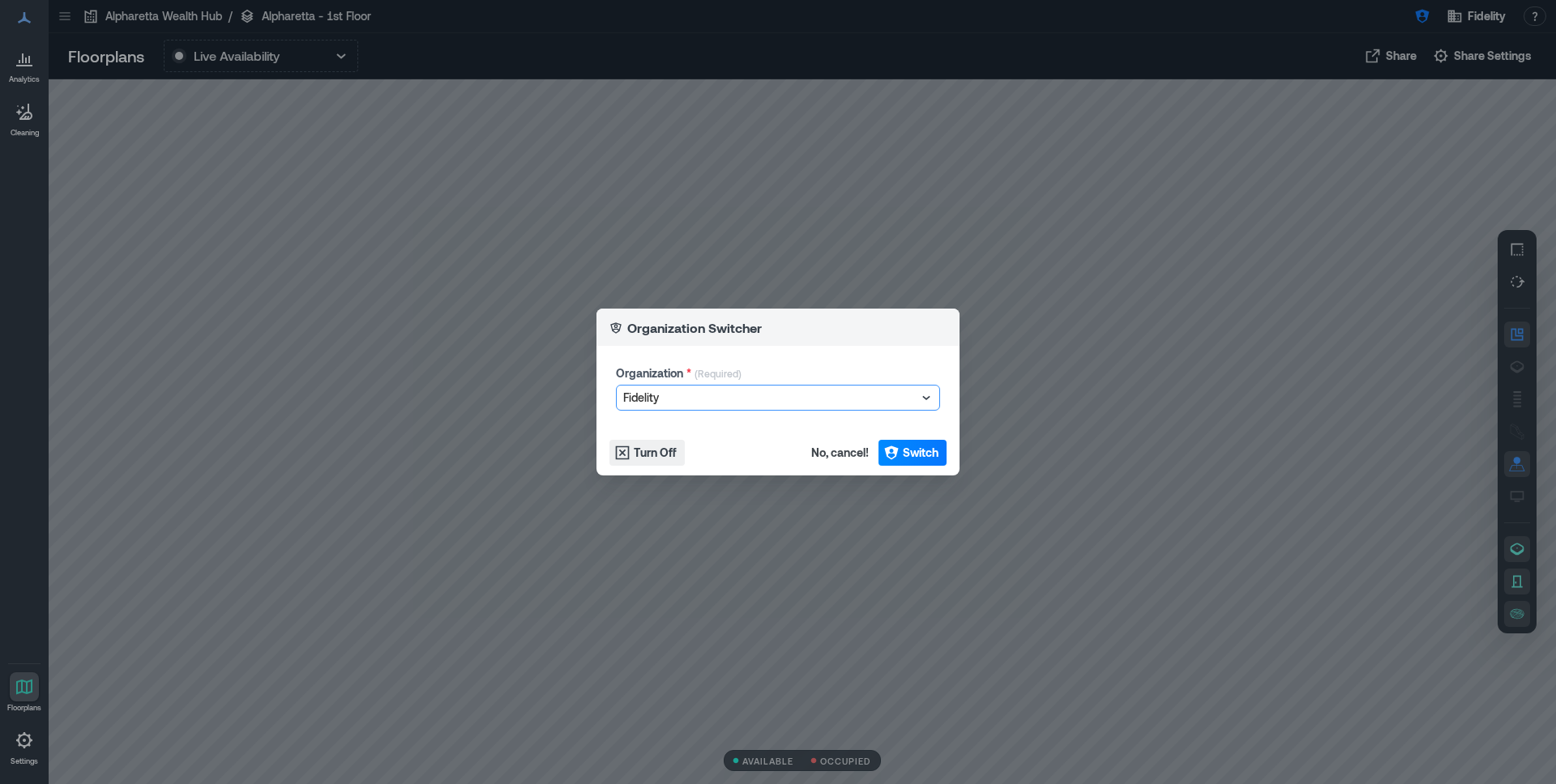
click at [738, 402] on div at bounding box center [769, 397] width 293 height 20
type input "********"
click at [903, 451] on span "Switch" at bounding box center [921, 452] width 36 height 16
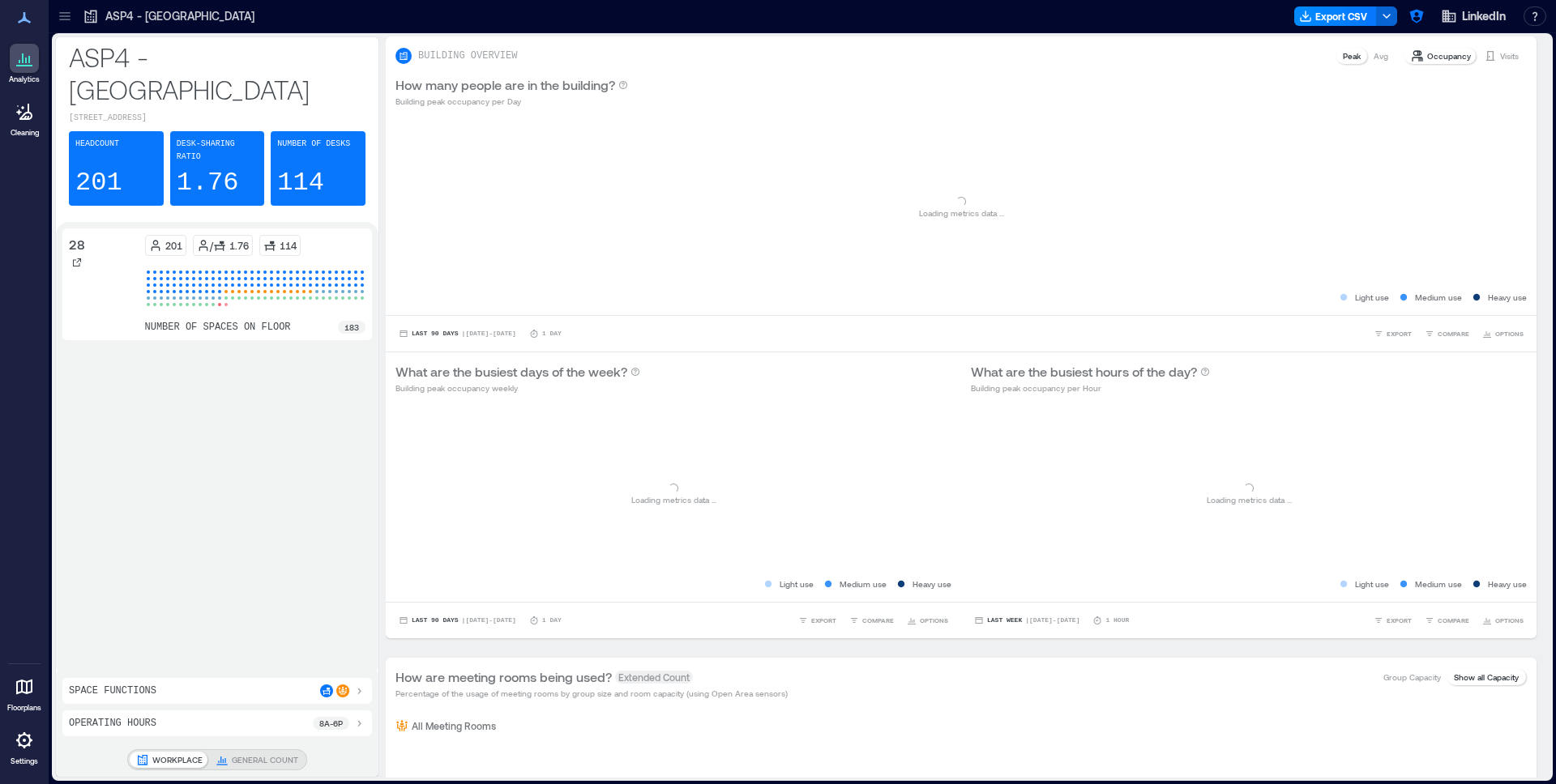
click at [67, 15] on icon at bounding box center [64, 16] width 10 height 2
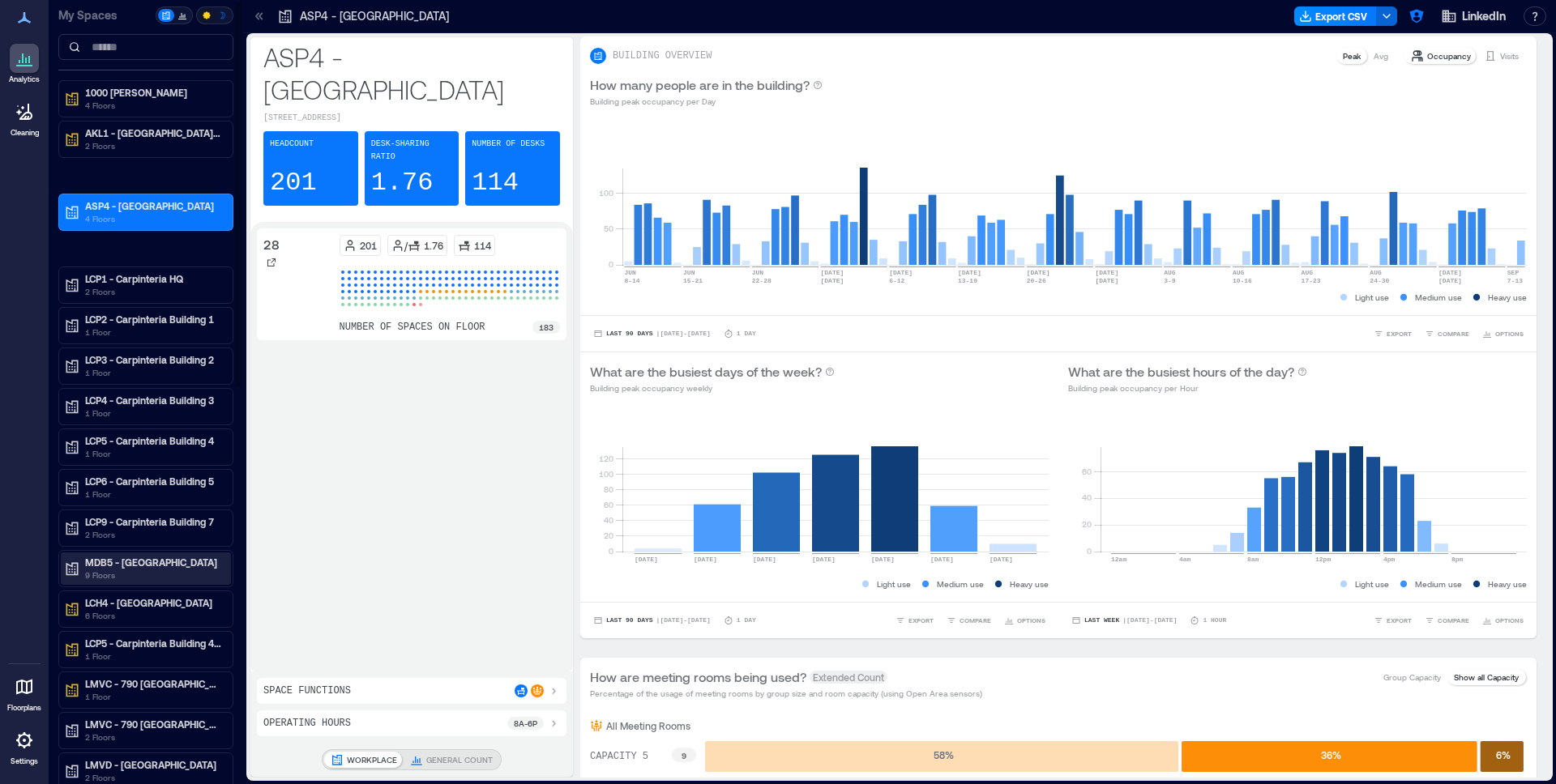
click at [126, 561] on p "MDB5 - [GEOGRAPHIC_DATA]" at bounding box center [153, 562] width 136 height 13
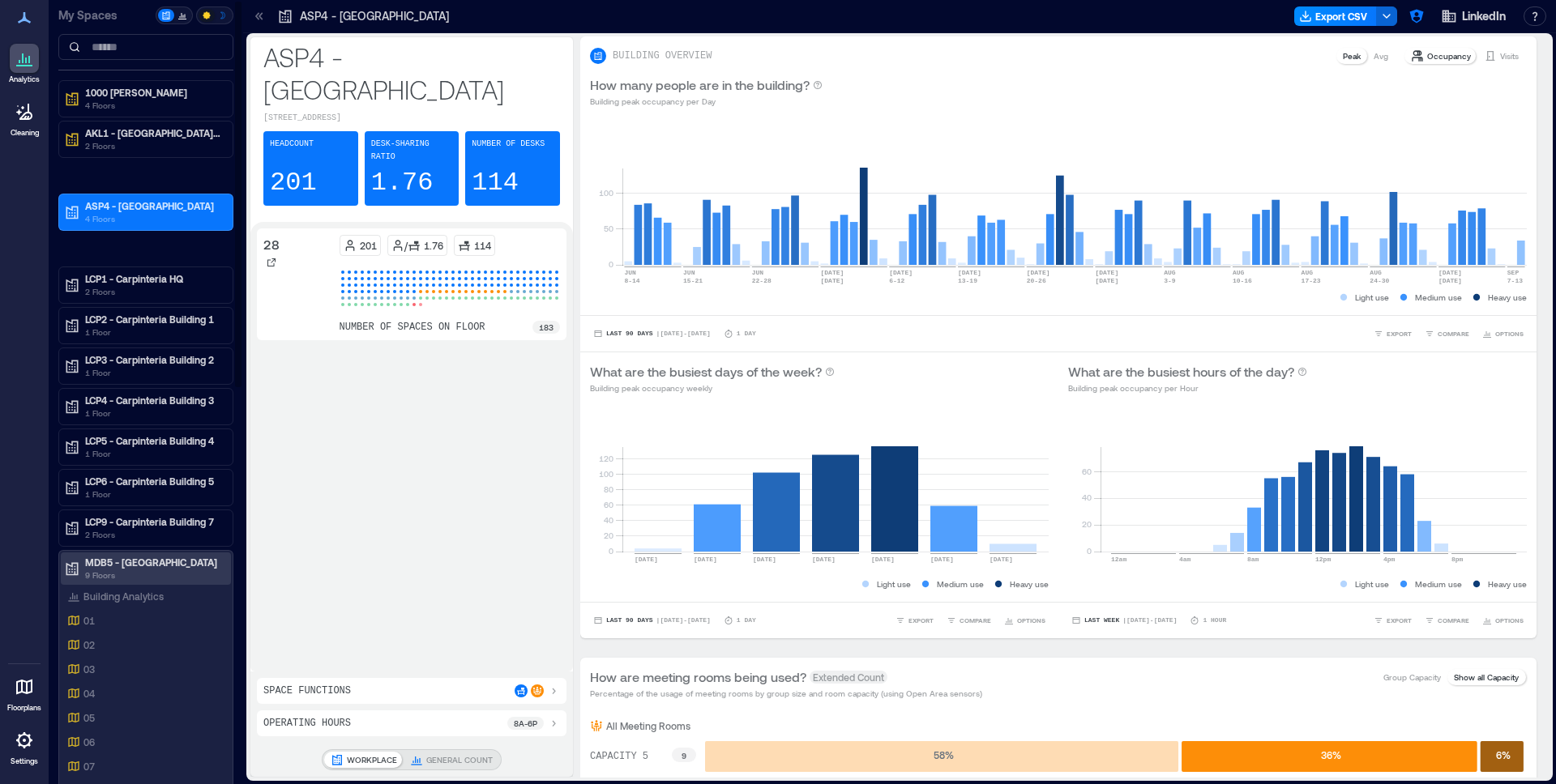
click at [127, 561] on p "MDB5 - [GEOGRAPHIC_DATA]" at bounding box center [153, 562] width 136 height 13
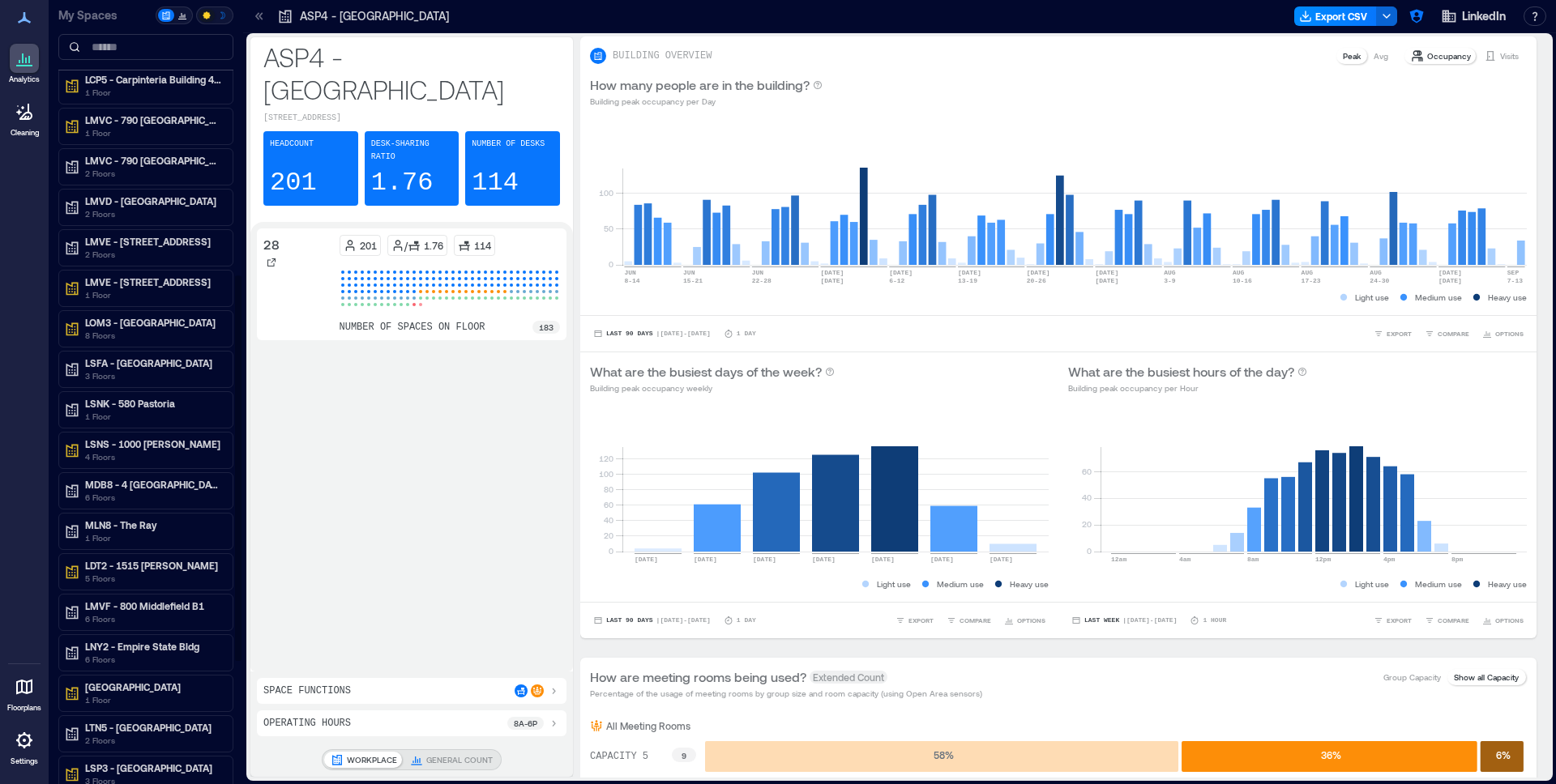
scroll to position [583, 0]
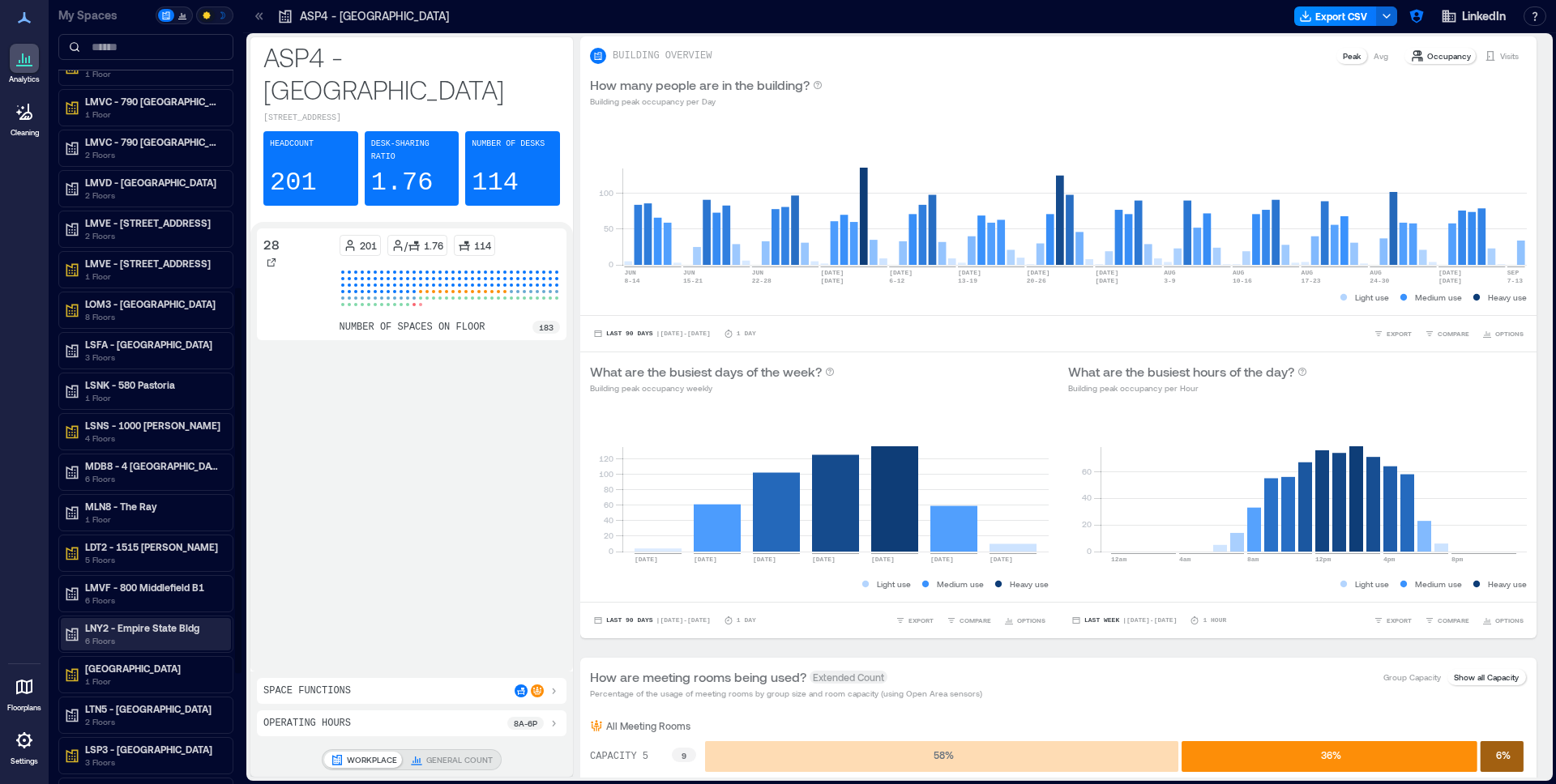
click at [177, 643] on p "6 Floors" at bounding box center [153, 641] width 136 height 13
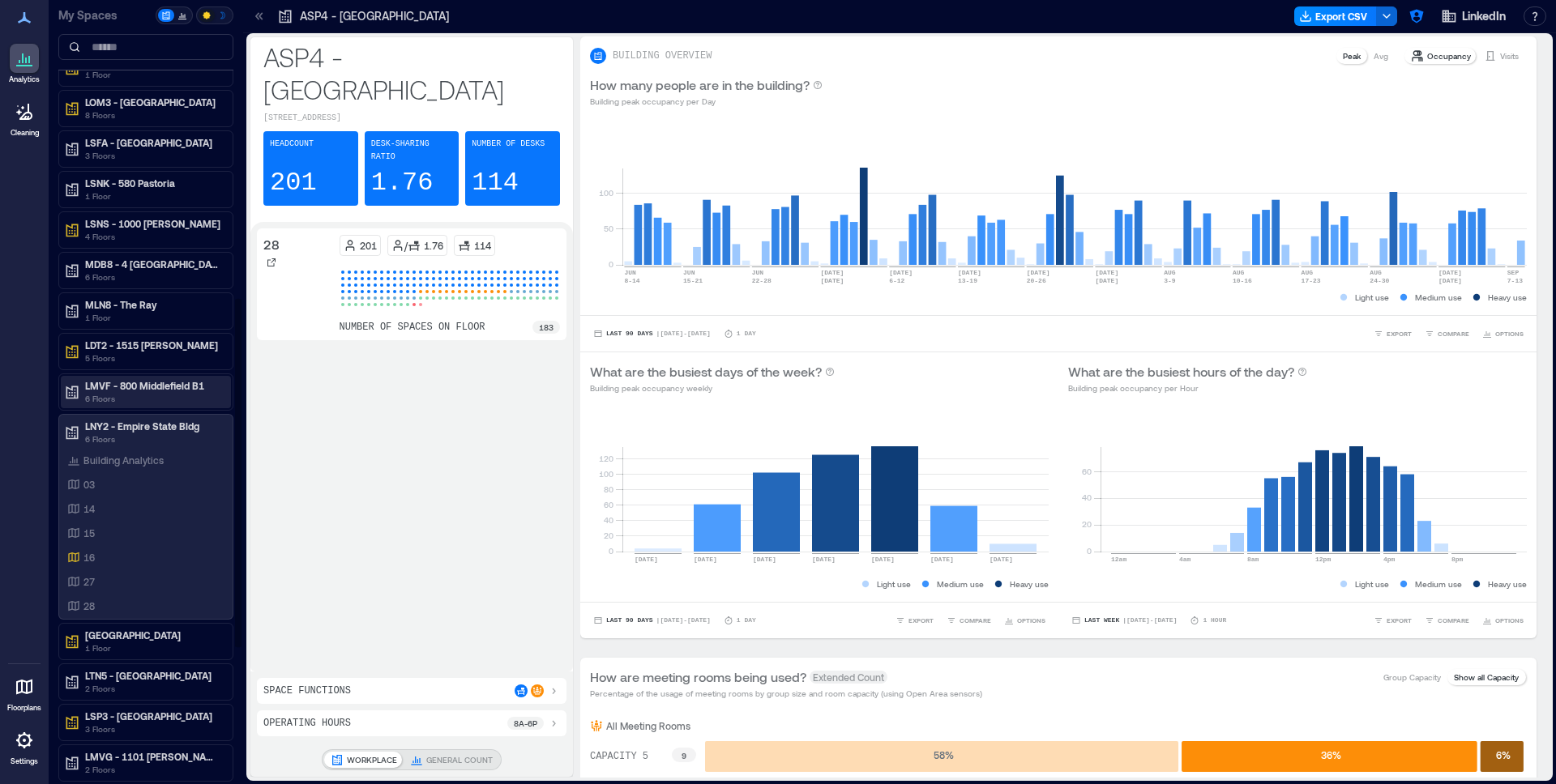
scroll to position [813, 0]
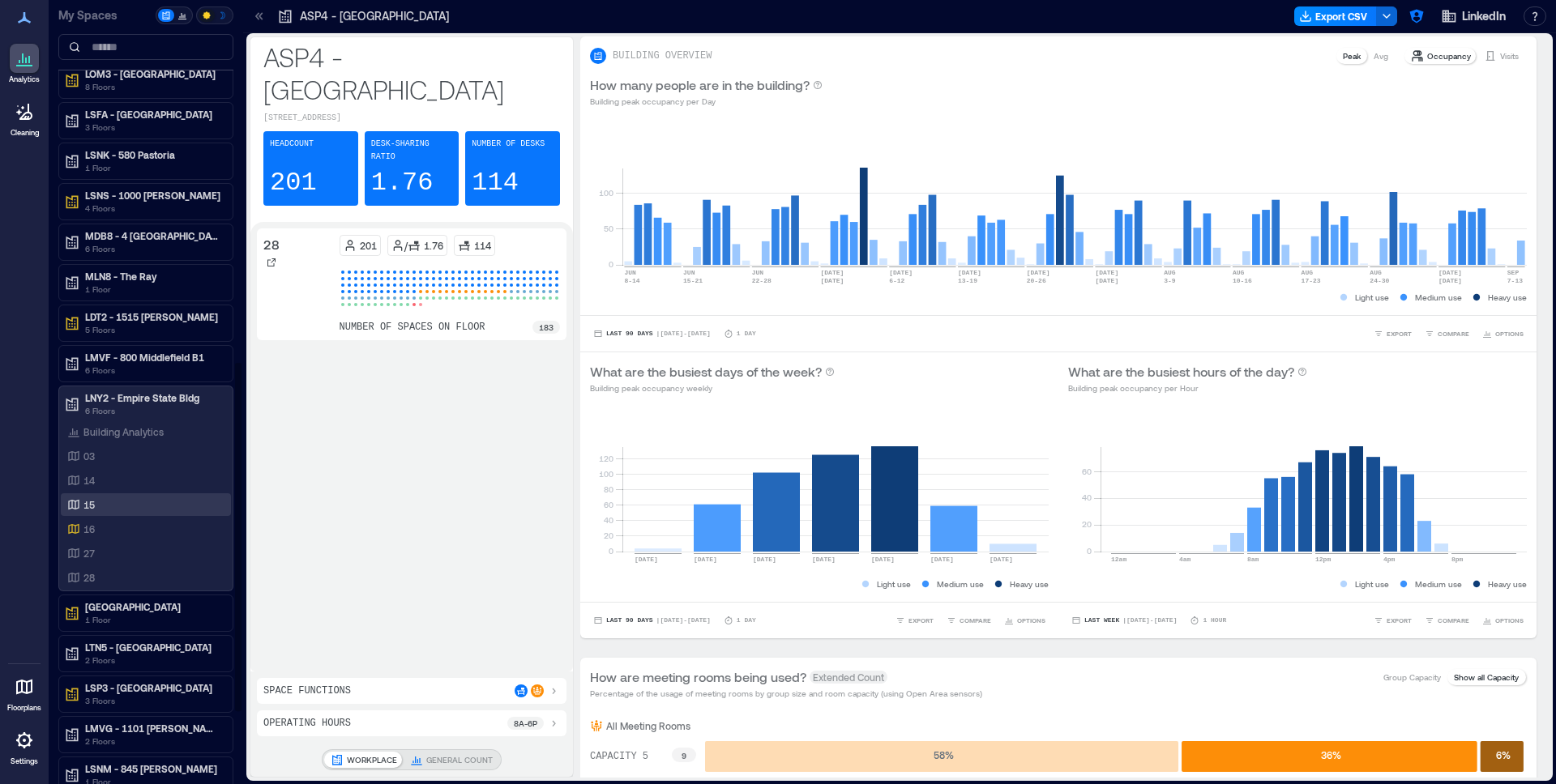
click at [95, 498] on p "15" at bounding box center [89, 505] width 11 height 13
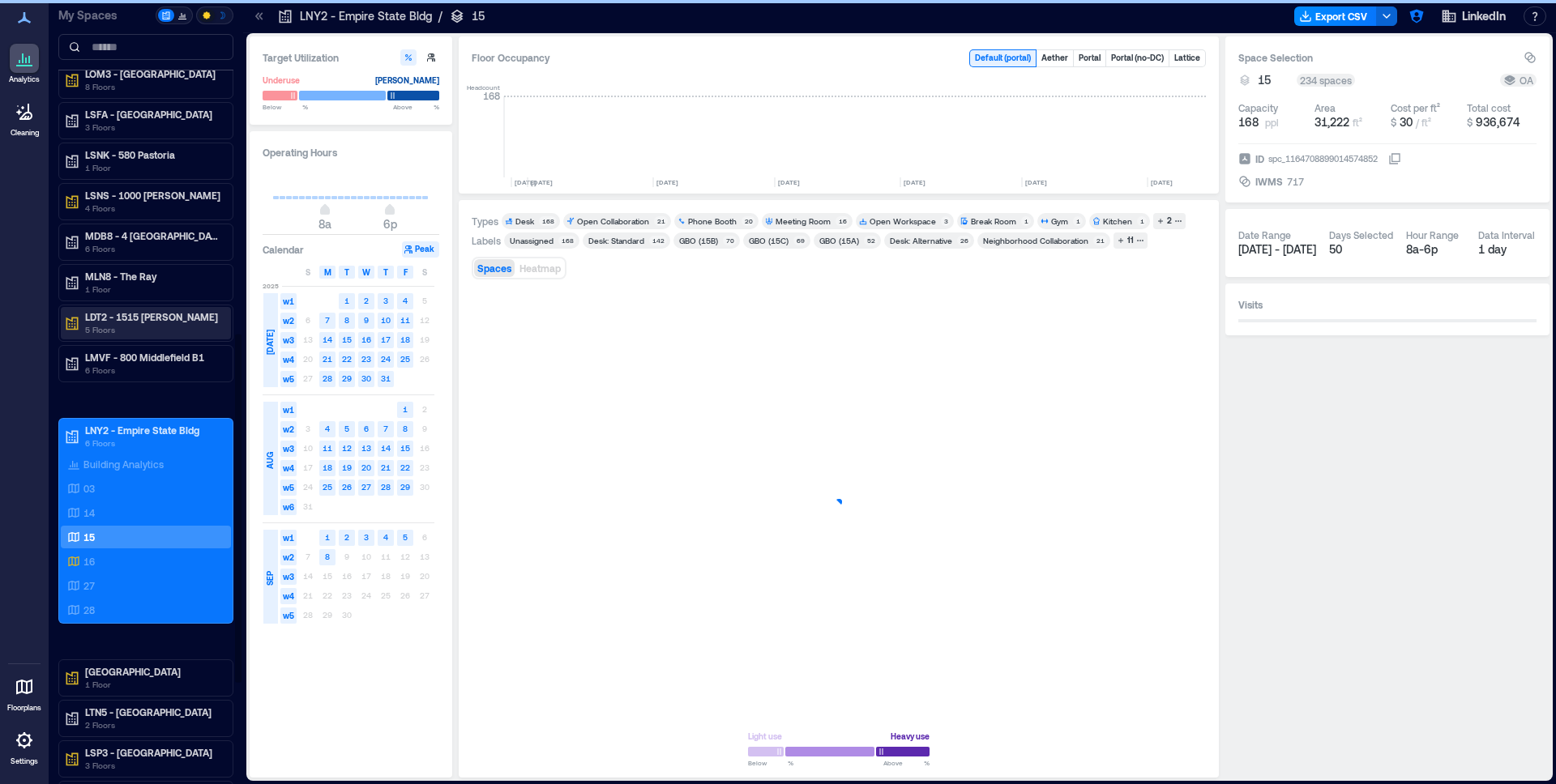
scroll to position [0, 3065]
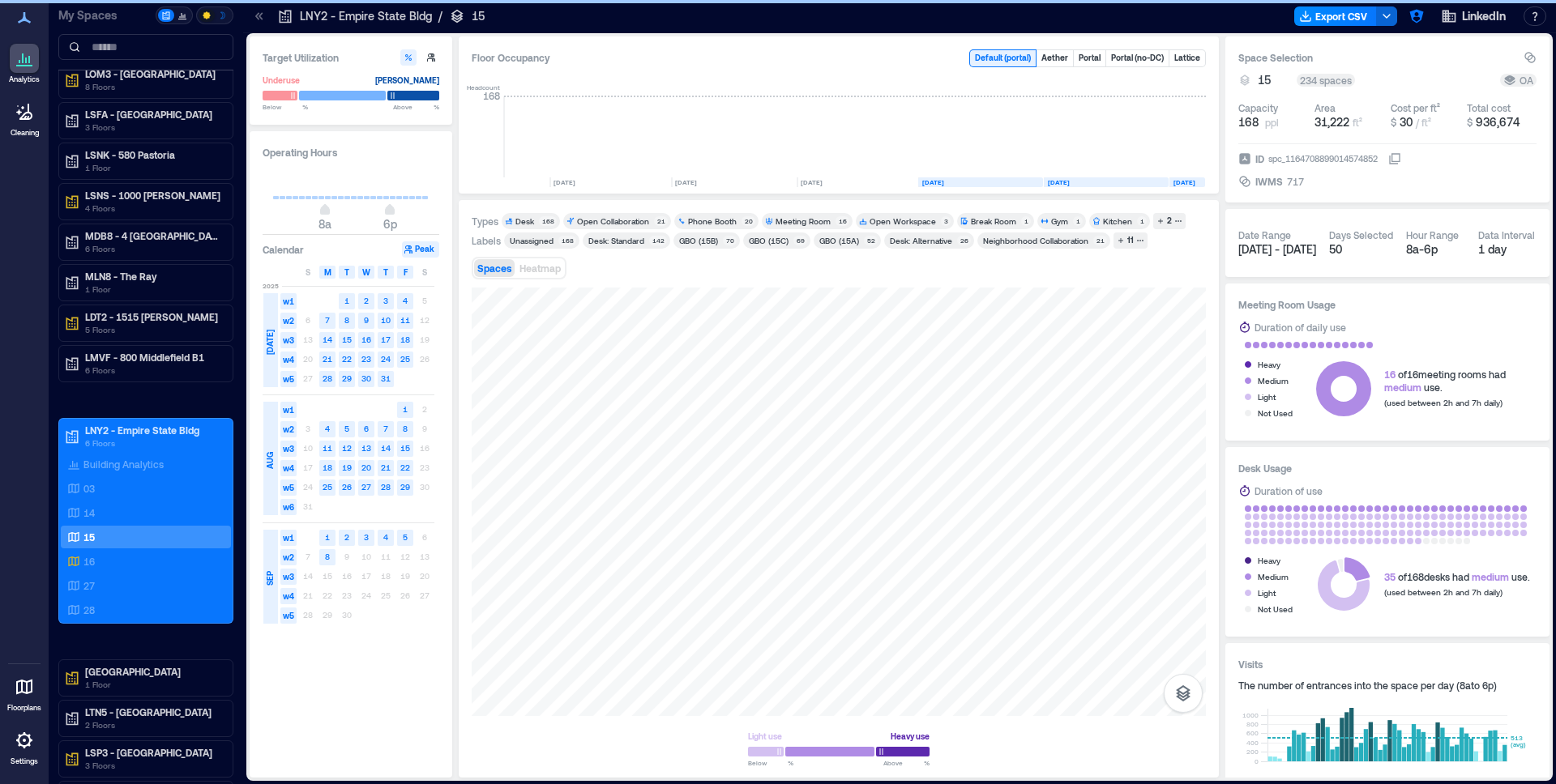
click at [27, 688] on icon at bounding box center [23, 688] width 16 height 15
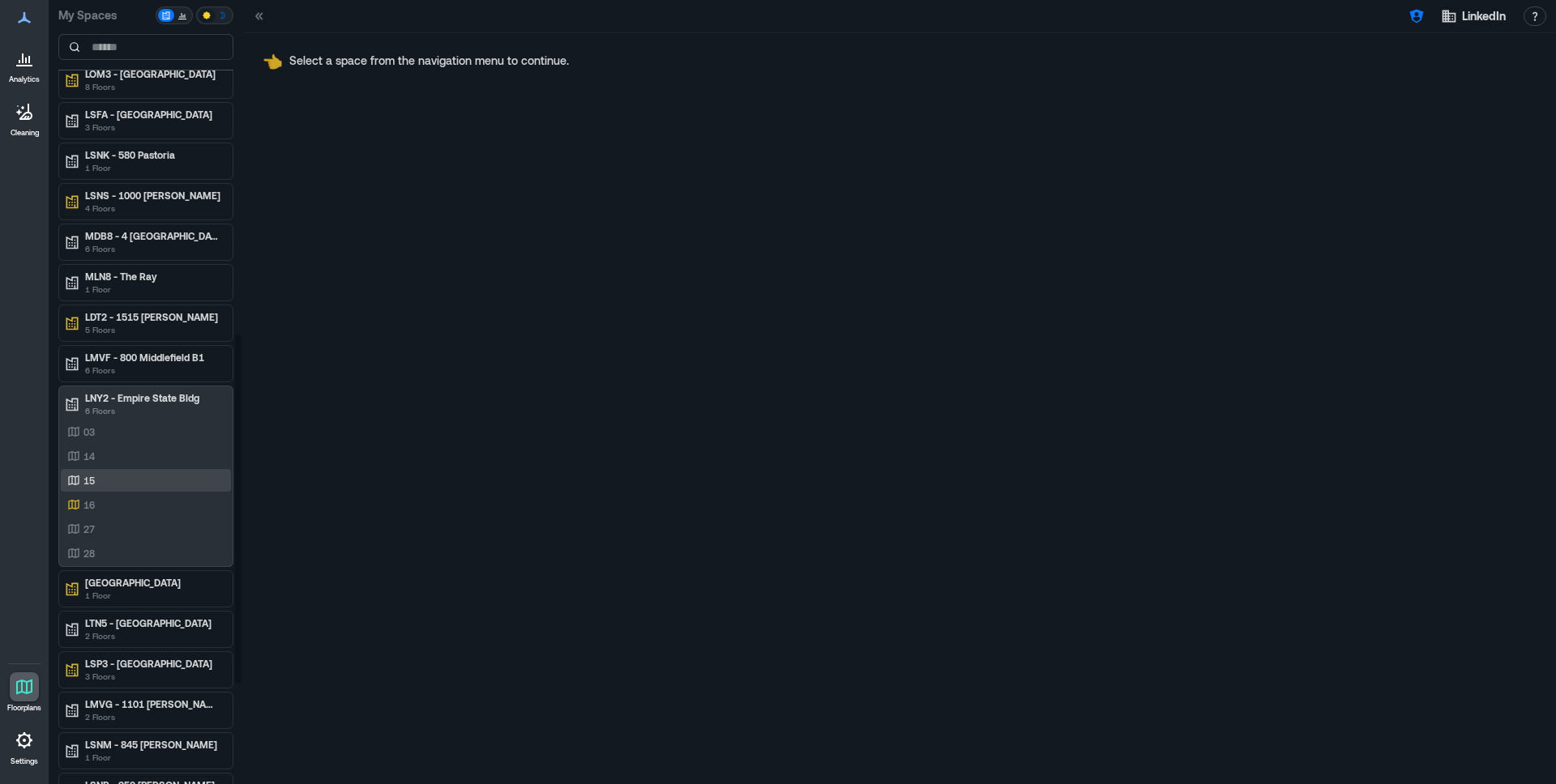
click at [121, 483] on div "15" at bounding box center [142, 480] width 157 height 16
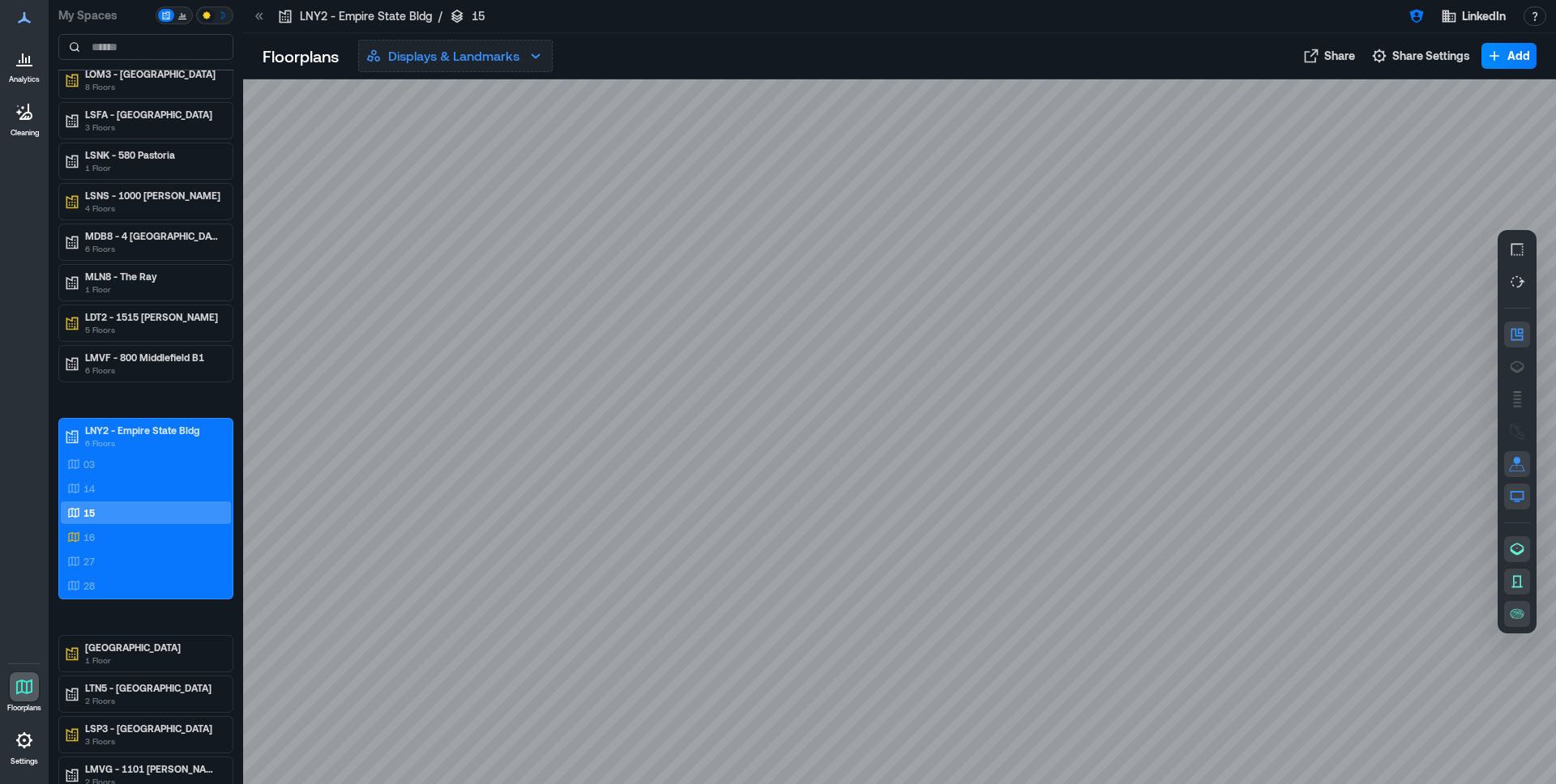
click at [418, 58] on p "Displays & Landmarks" at bounding box center [453, 55] width 131 height 20
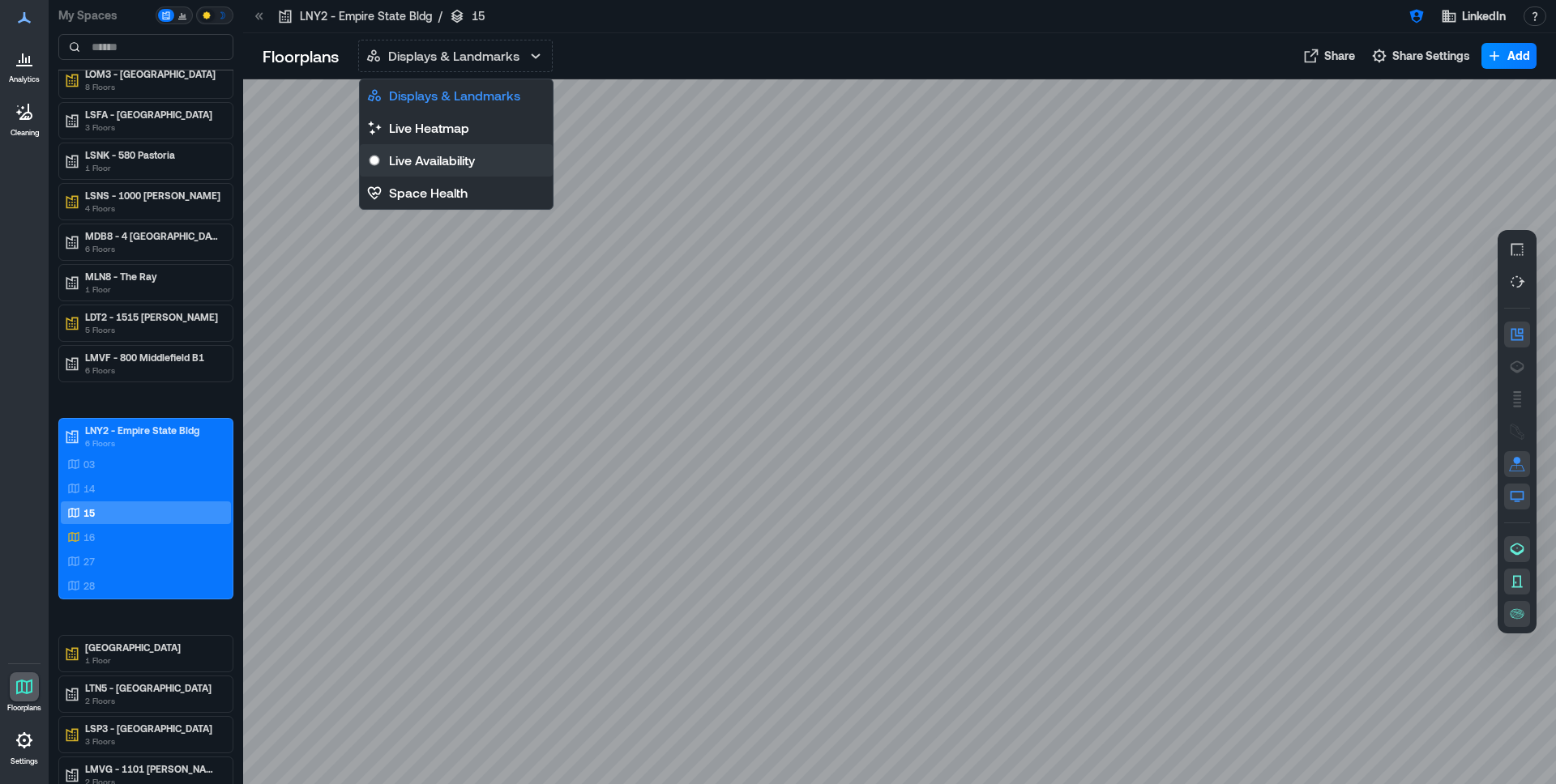
click at [418, 160] on p "Live Availability" at bounding box center [432, 160] width 86 height 20
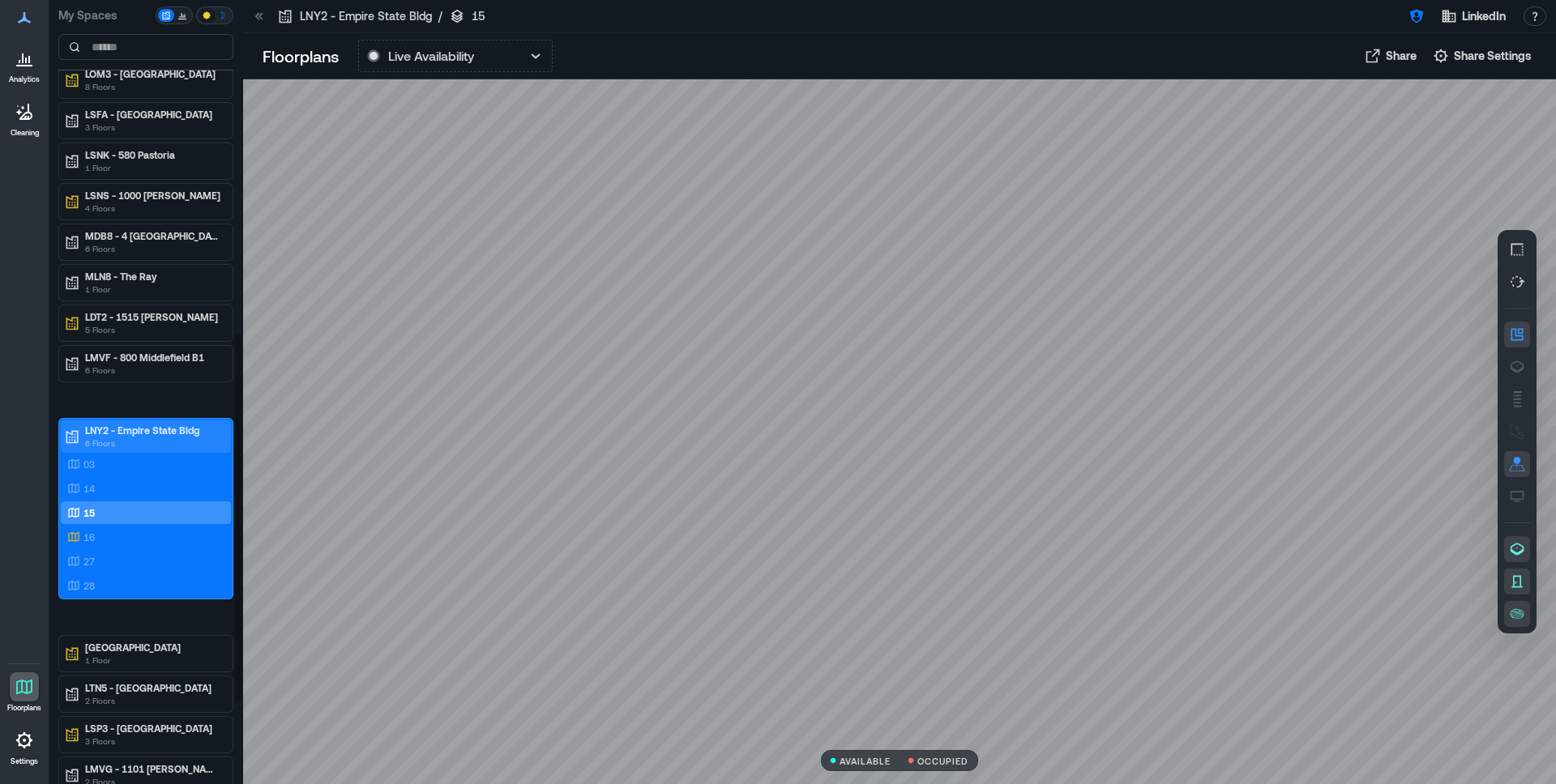
click at [120, 433] on p "LNY2 - Empire State Bldg" at bounding box center [153, 430] width 136 height 13
